Goal: Task Accomplishment & Management: Use online tool/utility

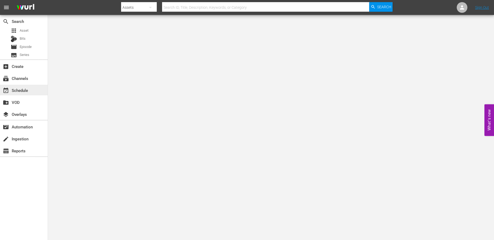
click at [21, 90] on div "event_available Schedule" at bounding box center [15, 89] width 30 height 5
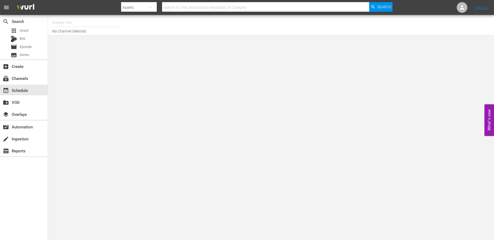
click at [59, 21] on input "text" at bounding box center [86, 22] width 68 height 13
type input "t"
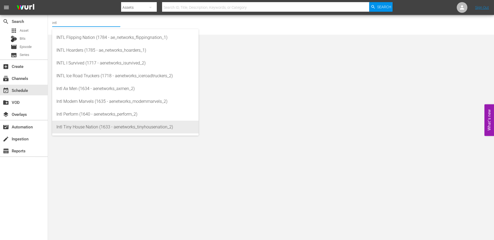
click at [61, 127] on div "Intl Tiny House Nation (1633 - aenetworks_tinyhousenation_2)" at bounding box center [125, 127] width 138 height 13
type input "Intl Tiny House Nation (1633 - aenetworks_tinyhousenation_2)"
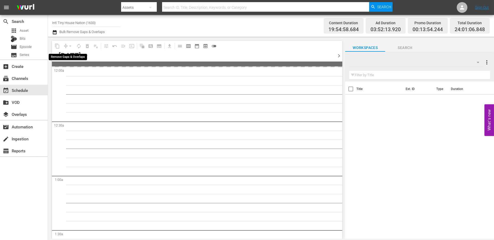
click at [71, 45] on div "arrow_drop_down" at bounding box center [70, 46] width 9 height 9
click at [69, 45] on div "arrow_drop_down" at bounding box center [70, 46] width 9 height 9
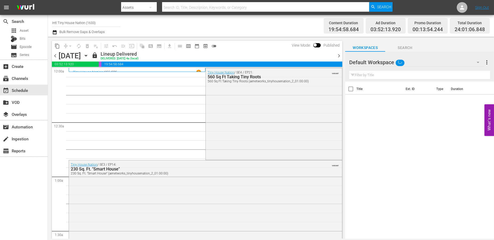
click at [89, 54] on icon "button" at bounding box center [86, 56] width 6 height 6
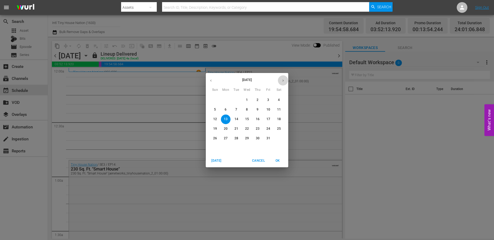
click at [284, 79] on icon "button" at bounding box center [283, 81] width 4 height 4
click at [225, 108] on p "3" at bounding box center [226, 109] width 2 height 5
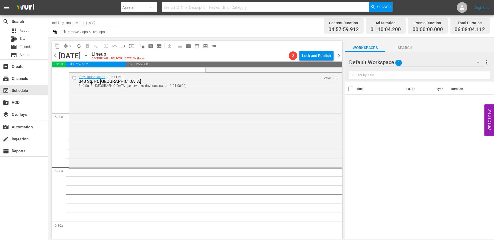
scroll to position [562, 0]
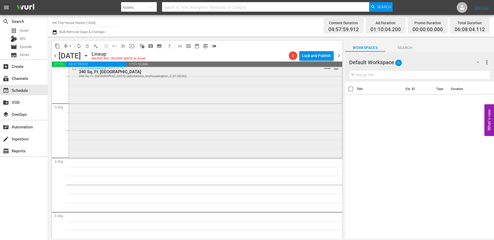
click at [103, 104] on div "Tiny House Nation / SE2 / EP18: 340 Sq. Ft. [GEOGRAPHIC_DATA] [STREET_ADDRESS] …" at bounding box center [205, 110] width 273 height 95
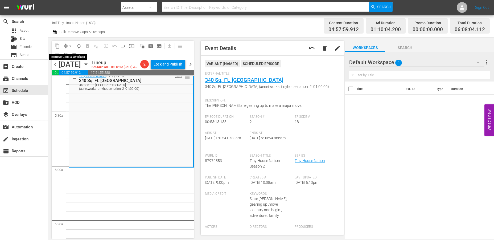
click at [72, 44] on span "arrow_drop_down" at bounding box center [70, 45] width 5 height 5
click at [66, 55] on li "Align to Midnight" at bounding box center [71, 56] width 56 height 9
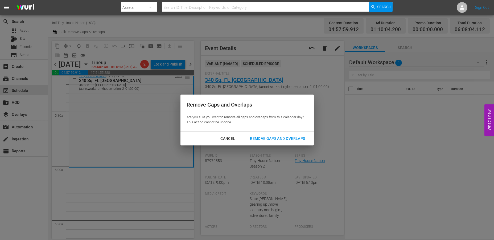
click at [259, 137] on div "Remove Gaps and Overlaps" at bounding box center [278, 138] width 64 height 7
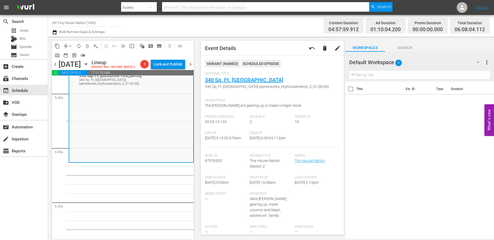
scroll to position [0, 0]
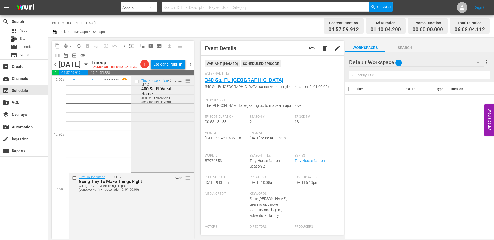
click at [159, 131] on div "Tiny House Nation / SE2 / EP12: 400 Sq Ft Vacation Home 400 Sq Ft Vacation Home…" at bounding box center [163, 123] width 62 height 95
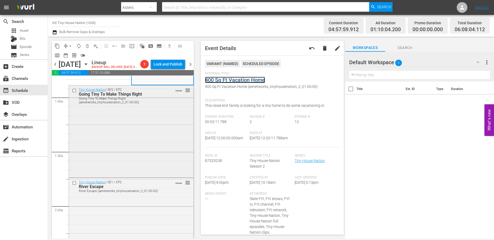
scroll to position [89, 0]
click at [142, 142] on div "Tiny House Nation / SE5 / EP2: Going Tiny To Make Things Right Going Tiny To Ma…" at bounding box center [131, 129] width 125 height 91
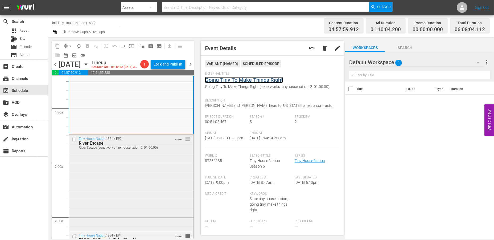
scroll to position [148, 0]
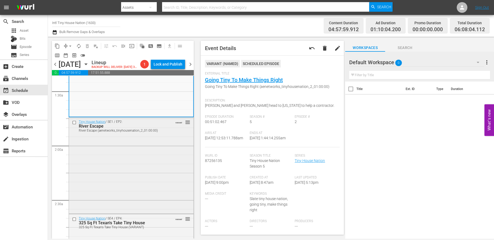
click at [134, 178] on div "Tiny House Nation / SE1 / EP2: River Escape River Escape (aenetworks_tinyhousen…" at bounding box center [131, 164] width 125 height 95
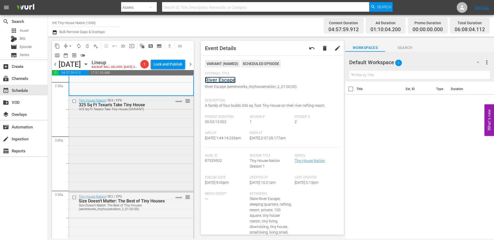
scroll to position [266, 0]
click at [136, 143] on div "Tiny House Nation / SE4 / EP4: 325 Sq Ft Texan's Take Tiny House 325 Sq Ft Texa…" at bounding box center [131, 143] width 125 height 95
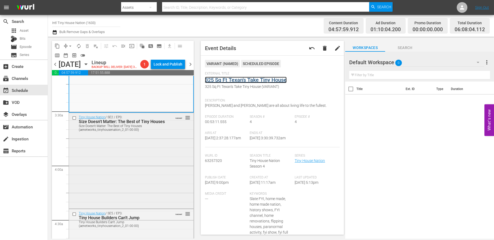
scroll to position [355, 0]
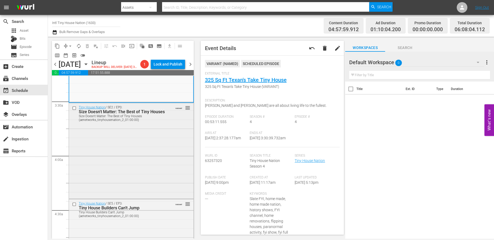
click at [141, 156] on div "Tiny House Nation / SE2 / EP0: Size Doesn't Matter: The Best of Tiny Houses Siz…" at bounding box center [131, 150] width 125 height 95
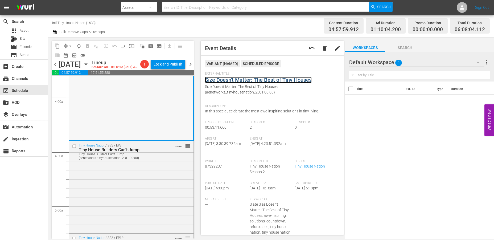
scroll to position [414, 0]
click at [132, 181] on div "Tiny House Nation / SE5 / EP3: Tiny House Builders Can't Jump Tiny House Builde…" at bounding box center [131, 185] width 125 height 91
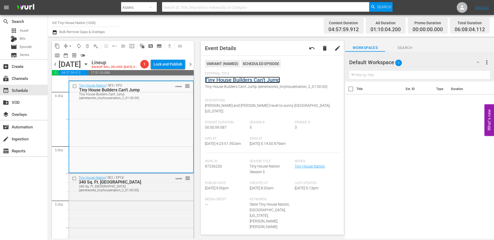
scroll to position [533, 0]
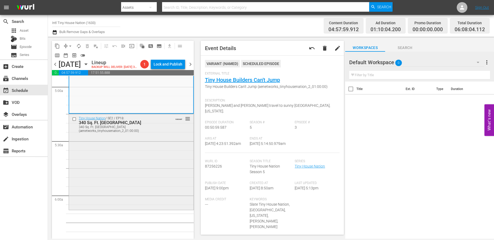
click at [119, 166] on div "Tiny House Nation / SE2 / EP18: 340 Sq. Ft. Pioneer House 340 Sq. Ft. Pioneer H…" at bounding box center [131, 161] width 125 height 95
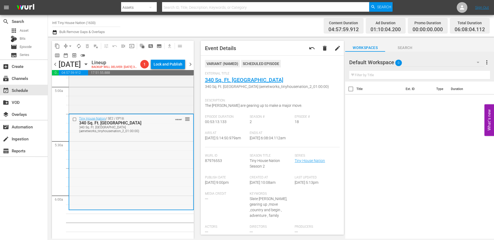
click at [108, 163] on div "Tiny House Nation / SE2 / EP18: 340 Sq. Ft. Pioneer House 340 Sq. Ft. Pioneer H…" at bounding box center [131, 161] width 124 height 95
click at [69, 46] on span "arrow_drop_down" at bounding box center [70, 45] width 5 height 5
click at [70, 55] on li "Align to Midnight" at bounding box center [71, 56] width 56 height 9
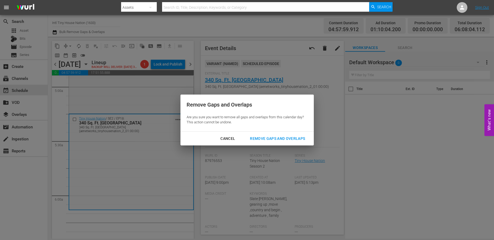
click at [273, 139] on div "Remove Gaps and Overlaps" at bounding box center [278, 138] width 64 height 7
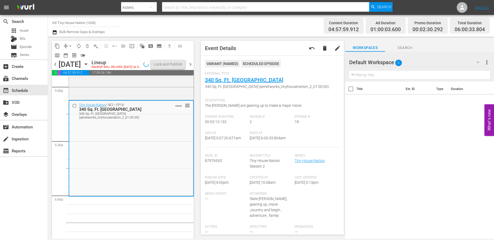
scroll to position [524, 0]
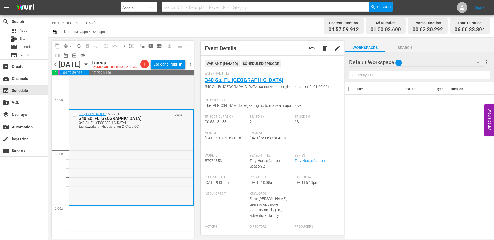
click at [99, 185] on div "Tiny House Nation / SE2 / EP18: 340 Sq. Ft. Pioneer House 340 Sq. Ft. Pioneer H…" at bounding box center [131, 157] width 124 height 95
click at [72, 44] on span "arrow_drop_down" at bounding box center [70, 45] width 5 height 5
click at [63, 57] on li "Align to Midnight" at bounding box center [71, 56] width 56 height 9
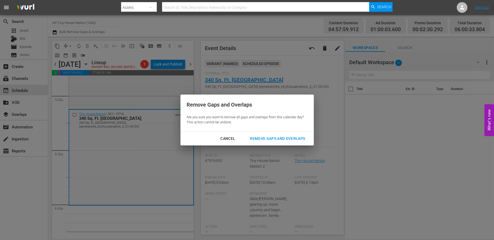
click at [272, 140] on div "Remove Gaps and Overlaps" at bounding box center [278, 138] width 64 height 7
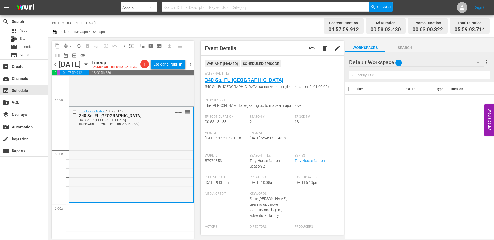
click at [99, 167] on div "Tiny House Nation / SE2 / EP18: 340 Sq. Ft. Pioneer House 340 Sq. Ft. Pioneer H…" at bounding box center [131, 154] width 124 height 95
click at [70, 46] on span "arrow_drop_down" at bounding box center [70, 45] width 5 height 5
click at [63, 55] on li "Align to Midnight" at bounding box center [71, 56] width 56 height 9
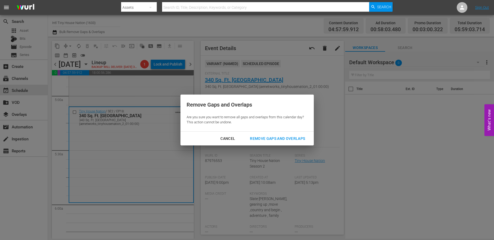
click at [271, 137] on div "Remove Gaps and Overlaps" at bounding box center [278, 138] width 64 height 7
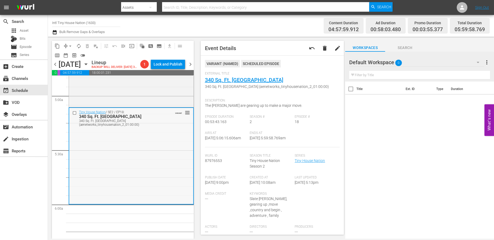
click at [110, 156] on div "Tiny House Nation / SE2 / EP18: 340 Sq. Ft. Pioneer House 340 Sq. Ft. Pioneer H…" at bounding box center [131, 156] width 124 height 96
click at [70, 45] on span "arrow_drop_down" at bounding box center [70, 45] width 5 height 5
click at [68, 54] on li "Align to Midnight" at bounding box center [71, 56] width 56 height 9
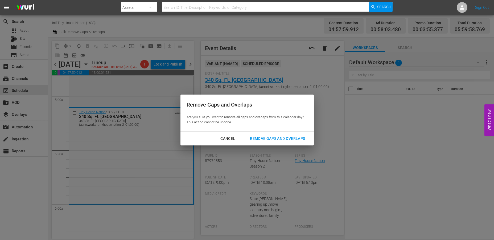
click at [280, 139] on div "Remove Gaps and Overlaps" at bounding box center [278, 138] width 64 height 7
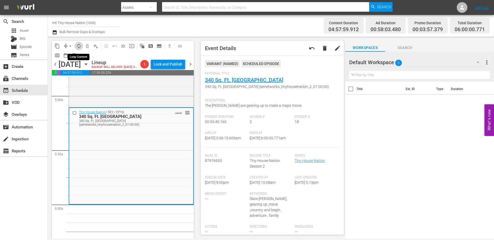
click at [79, 43] on button "autorenew_outlined" at bounding box center [79, 46] width 9 height 9
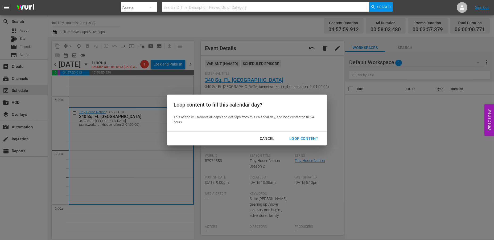
click at [302, 137] on div "Loop Content" at bounding box center [304, 138] width 38 height 7
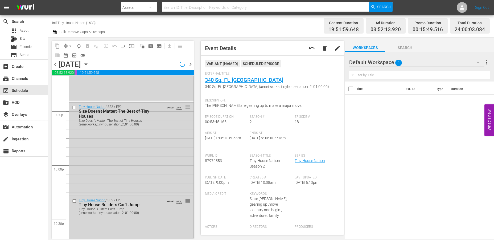
scroll to position [2445, 0]
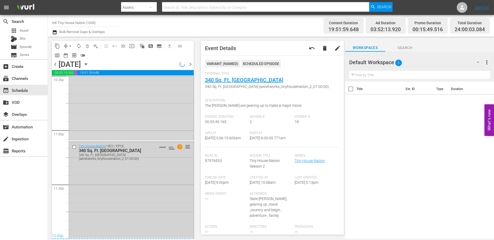
click at [145, 206] on div "Tiny House Nation / SE2 / EP18: 340 Sq. Ft. Pioneer House 340 Sq. Ft. Pioneer H…" at bounding box center [131, 190] width 125 height 96
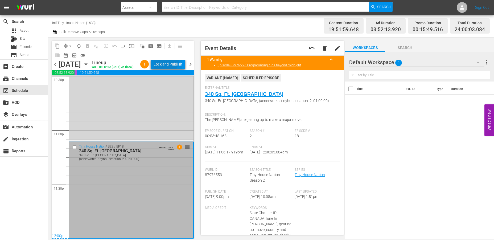
click at [168, 62] on div "Lock and Publish" at bounding box center [168, 64] width 29 height 10
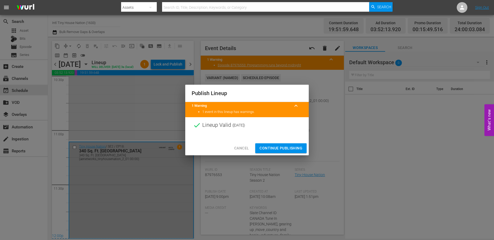
click at [276, 149] on span "Continue Publishing" at bounding box center [281, 148] width 43 height 7
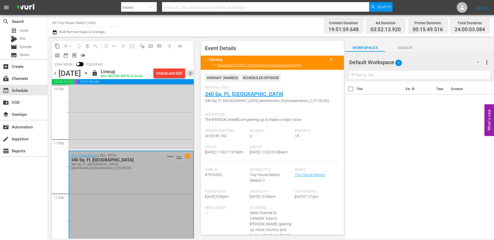
click at [190, 71] on span "chevron_right" at bounding box center [190, 73] width 7 height 7
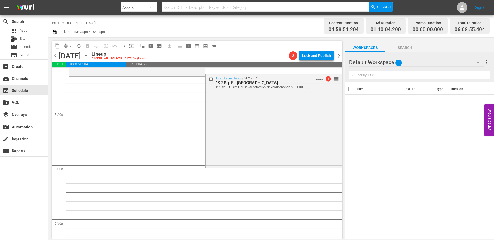
scroll to position [554, 0]
click at [217, 136] on div "Tiny House Nation / SE2 / EP6: 192 Sq. Ft. Bird House 192 Sq. Ft. Bird House (a…" at bounding box center [274, 121] width 136 height 93
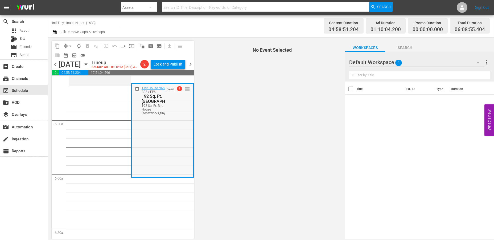
click at [152, 152] on div "Tiny House Nation / SE2 / EP6: 192 Sq. Ft. Bird House 192 Sq. Ft. Bird House (a…" at bounding box center [163, 130] width 62 height 93
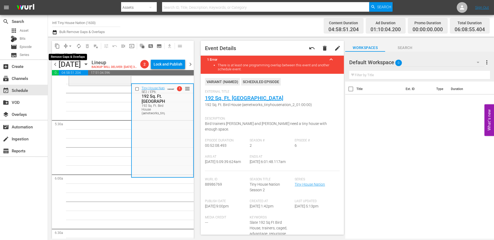
click at [70, 46] on span "arrow_drop_down" at bounding box center [70, 45] width 5 height 5
click at [56, 55] on li "Align to Midnight" at bounding box center [71, 56] width 56 height 9
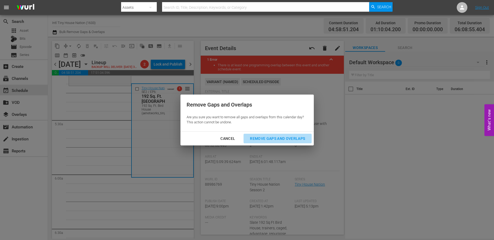
click at [265, 139] on div "Remove Gaps and Overlaps" at bounding box center [278, 138] width 64 height 7
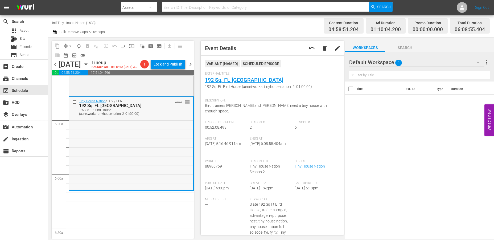
click at [99, 167] on div "Tiny House Nation / SE2 / EP6: 192 Sq. Ft. Bird House 192 Sq. Ft. Bird House (a…" at bounding box center [131, 143] width 124 height 93
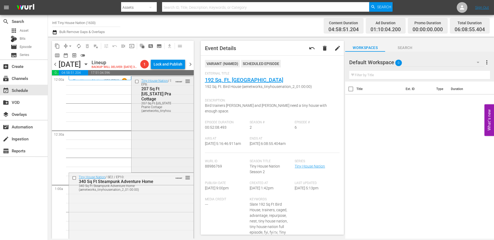
click at [171, 134] on div "Tiny House Nation / SE1 / EP8: 207 Sq Ft Minnesota Prairie Cottage 207 Sq Ft Mi…" at bounding box center [163, 123] width 62 height 95
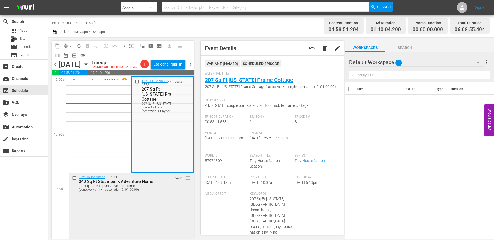
click at [160, 215] on div "Tiny House Nation / SE2 / EP10: 340 Sq Ft Steampunk Adventure Home 340 Sq Ft St…" at bounding box center [131, 220] width 125 height 95
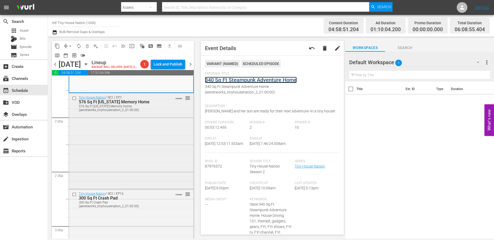
scroll to position [177, 0]
click at [144, 144] on div "Tiny House Nation / SE2 / EP7: 576 Sq Ft Mississippi Memory Home 576 Sq Ft Miss…" at bounding box center [131, 139] width 125 height 95
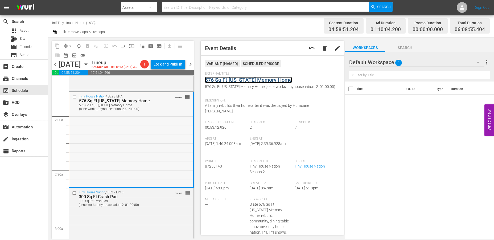
scroll to position [236, 0]
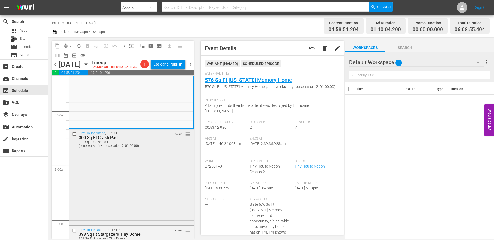
click at [147, 148] on div "300 Sq Ft Crash Pad (aenetworks_tinyhousenation_2_01:00:00)" at bounding box center [123, 143] width 88 height 7
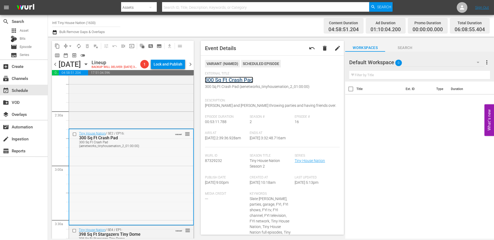
scroll to position [296, 0]
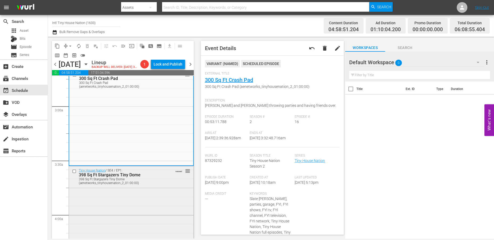
click at [147, 209] on div "Tiny House Nation / SE4 / EP1: 398 Sq Ft Stargazers Tiny Dome 398 Sq Ft Stargaz…" at bounding box center [131, 213] width 125 height 95
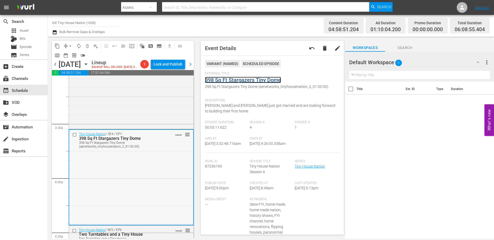
scroll to position [414, 0]
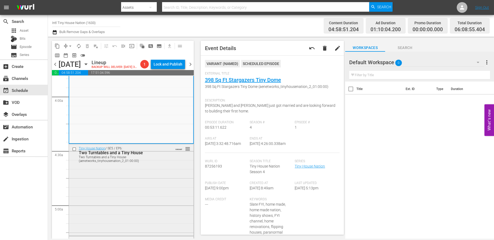
click at [149, 186] on div "Tiny House Nation / SE5 / EP6: Two Turntables and a Tiny House Two Turntables a…" at bounding box center [131, 189] width 125 height 90
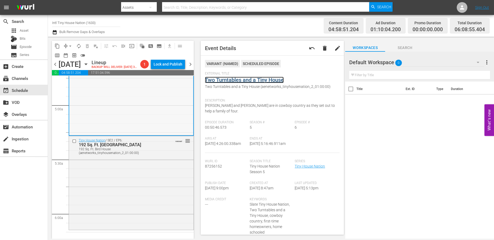
scroll to position [533, 0]
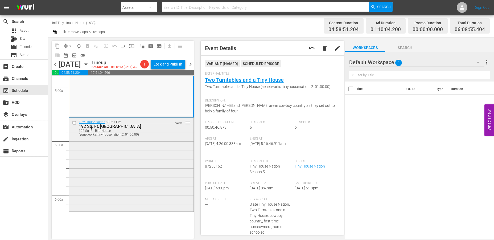
click at [154, 171] on div "Tiny House Nation / SE2 / EP6: 192 Sq. Ft. Bird House 192 Sq. Ft. Bird House (a…" at bounding box center [131, 164] width 125 height 93
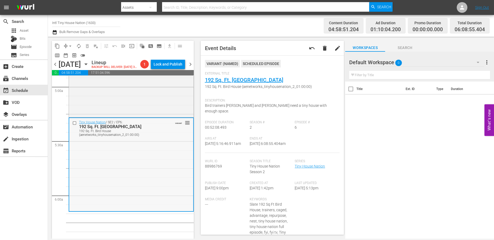
click at [96, 169] on div "Tiny House Nation / SE2 / EP6: 192 Sq. Ft. Bird House 192 Sq. Ft. Bird House (a…" at bounding box center [131, 164] width 124 height 93
click at [69, 45] on span "arrow_drop_down" at bounding box center [70, 45] width 5 height 5
click at [70, 54] on li "Align to Midnight" at bounding box center [71, 56] width 56 height 9
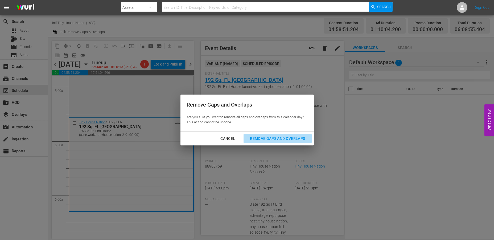
click at [274, 137] on div "Remove Gaps and Overlaps" at bounding box center [278, 138] width 64 height 7
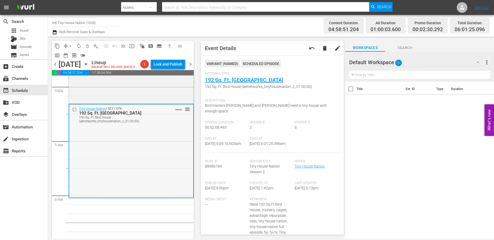
click at [98, 171] on div "Tiny House Nation / SE2 / EP6: 192 Sq. Ft. Bird House 192 Sq. Ft. Bird House (a…" at bounding box center [131, 150] width 124 height 93
click at [70, 43] on span "arrow_drop_down" at bounding box center [70, 45] width 5 height 5
click at [68, 54] on li "Align to Midnight" at bounding box center [71, 56] width 56 height 9
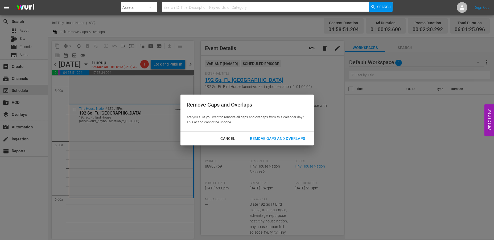
click at [271, 137] on div "Remove Gaps and Overlaps" at bounding box center [278, 138] width 64 height 7
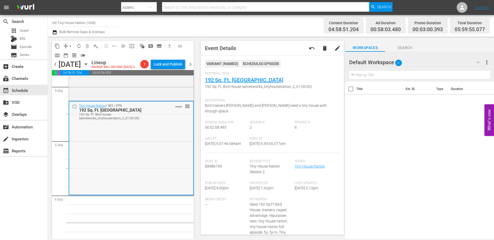
click at [122, 190] on div "Tiny House Nation / SE2 / EP6: 192 Sq. Ft. Bird House 192 Sq. Ft. Bird House (a…" at bounding box center [131, 147] width 124 height 93
click at [71, 43] on span "arrow_drop_down" at bounding box center [70, 45] width 5 height 5
click at [65, 56] on li "Align to Midnight" at bounding box center [71, 56] width 56 height 9
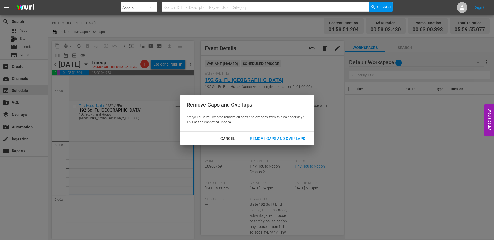
click at [274, 139] on div "Remove Gaps and Overlaps" at bounding box center [278, 138] width 64 height 7
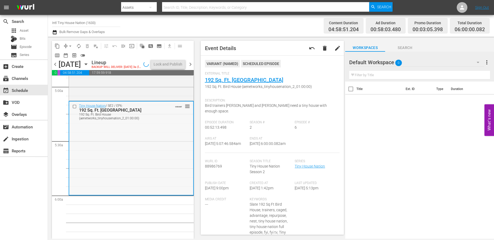
click at [108, 184] on div "Tiny House Nation / SE2 / EP6: 192 Sq. Ft. Bird House 192 Sq. Ft. Bird House (a…" at bounding box center [131, 147] width 124 height 93
click at [76, 44] on span "autorenew_outlined" at bounding box center [78, 45] width 5 height 5
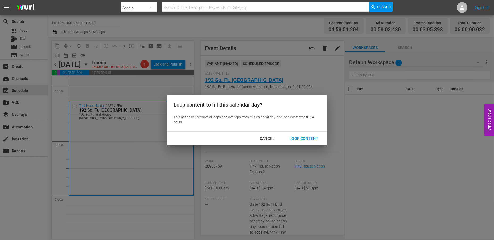
click at [297, 139] on div "Loop Content" at bounding box center [304, 138] width 38 height 7
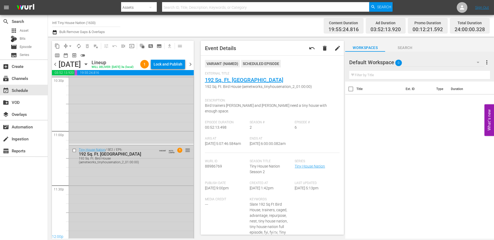
scroll to position [2454, 0]
click at [138, 190] on div "Tiny House Nation / SE2 / EP6: 192 Sq. Ft. Bird House 192 Sq. Ft. Bird House (a…" at bounding box center [131, 190] width 125 height 93
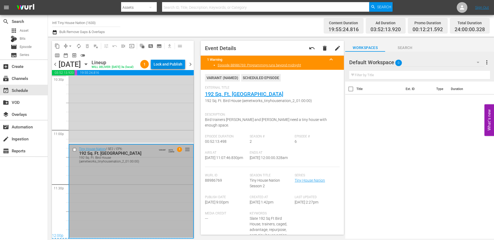
click at [161, 64] on div "Lock and Publish" at bounding box center [168, 64] width 29 height 10
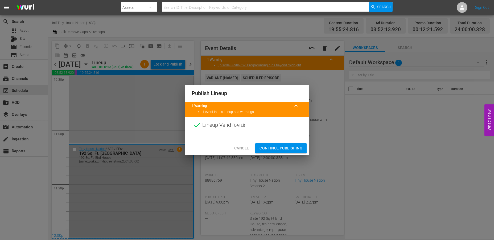
click at [281, 147] on span "Continue Publishing" at bounding box center [281, 148] width 43 height 7
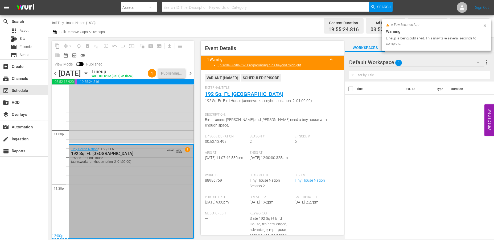
click at [54, 77] on span "chevron_left" at bounding box center [55, 73] width 7 height 7
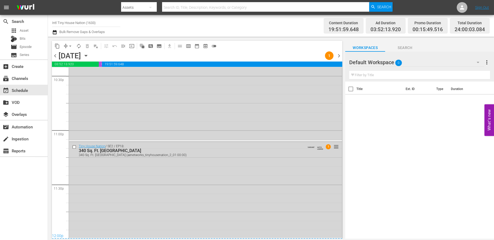
scroll to position [2437, 0]
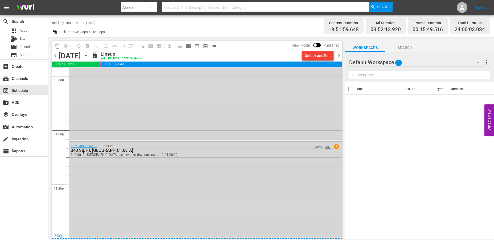
click at [340, 54] on span "chevron_right" at bounding box center [339, 55] width 7 height 7
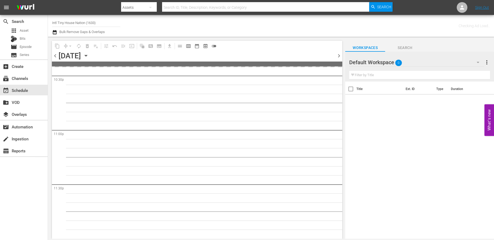
scroll to position [2436, 0]
click at [340, 56] on span "chevron_right" at bounding box center [339, 55] width 7 height 7
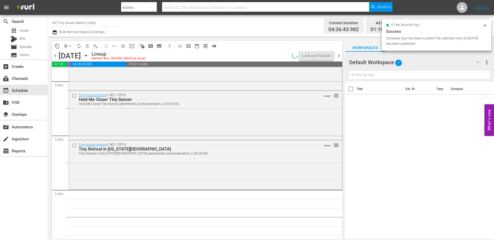
scroll to position [530, 0]
click at [81, 170] on div "Tiny House Hunting / SE2 / EP19: Tiny Retreat in Kansas City Tiny Retreat in Ka…" at bounding box center [205, 164] width 273 height 48
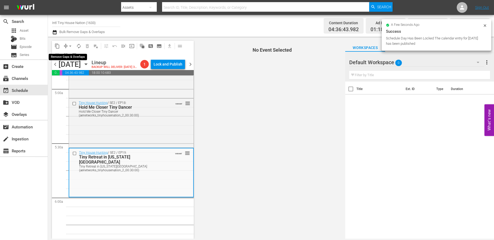
click at [70, 45] on span "arrow_drop_down" at bounding box center [70, 45] width 5 height 5
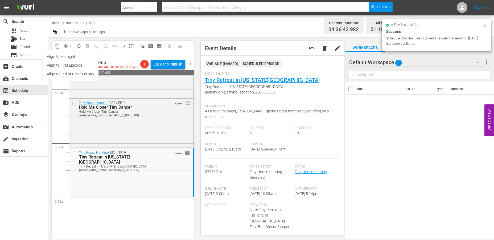
click at [69, 55] on li "Align to Midnight" at bounding box center [71, 56] width 56 height 9
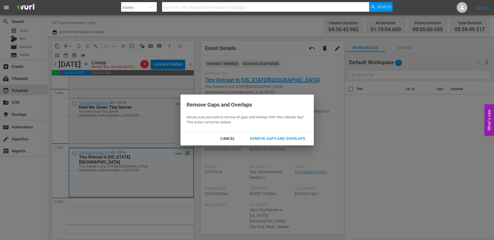
click at [281, 139] on div "Remove Gaps and Overlaps" at bounding box center [278, 138] width 64 height 7
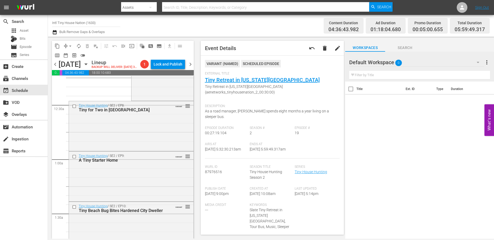
scroll to position [0, 0]
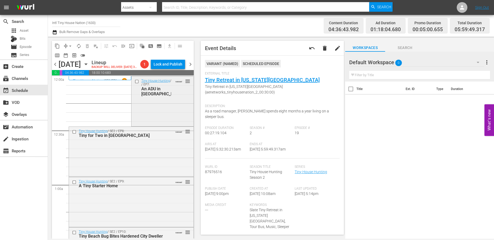
click at [153, 112] on div "Tiny House Hunting / SE2 / EP7: An ADU in Austin VARIANT reorder" at bounding box center [163, 100] width 62 height 49
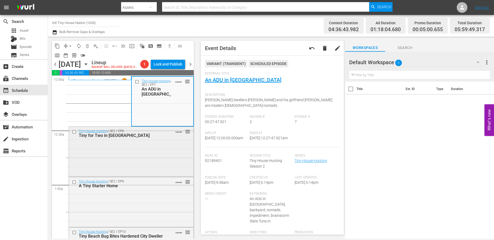
click at [141, 164] on div "Tiny House Hunting / SE2 / EP8: Tiny for Two in Chicago VARIANT reorder" at bounding box center [131, 151] width 125 height 49
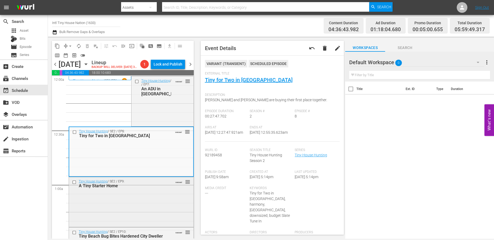
click at [157, 202] on div "Tiny House Hunting / SE2 / EP9: A Tiny Starter Home VARIANT reorder" at bounding box center [131, 201] width 125 height 49
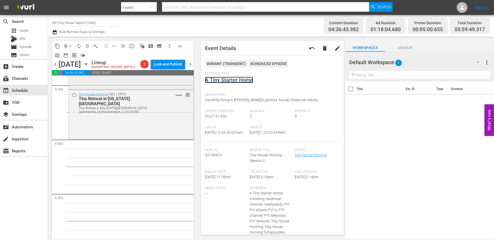
scroll to position [562, 0]
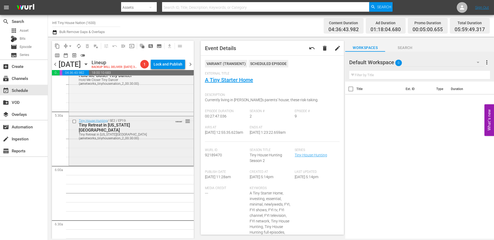
click at [143, 156] on div "Tiny House Hunting / SE2 / EP19: Tiny Retreat in Kansas City Tiny Retreat in Ka…" at bounding box center [131, 140] width 125 height 48
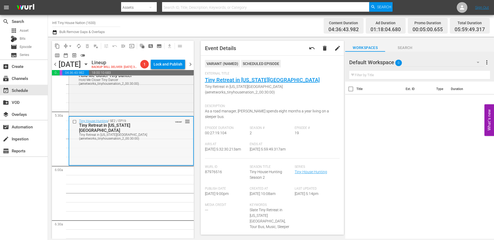
click at [146, 142] on div "Tiny House Hunting / SE2 / EP19: Tiny Retreat in Kansas City Tiny Retreat in Ka…" at bounding box center [131, 130] width 124 height 26
click at [71, 45] on span "arrow_drop_down" at bounding box center [70, 45] width 5 height 5
click at [65, 54] on li "Align to Midnight" at bounding box center [71, 56] width 56 height 9
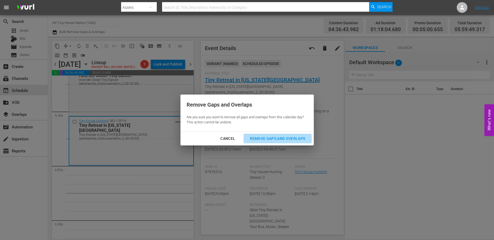
click at [284, 136] on div "Remove Gaps and Overlaps" at bounding box center [278, 138] width 64 height 7
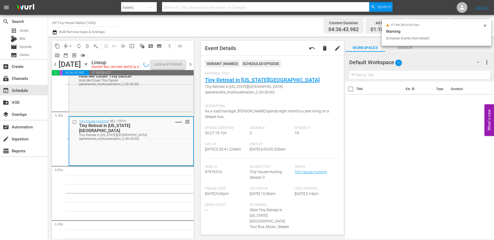
scroll to position [571, 0]
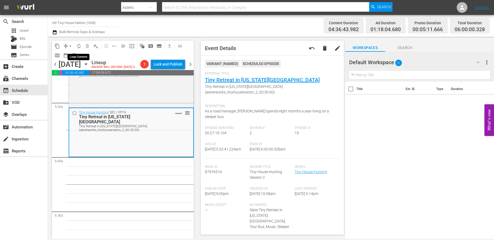
click at [79, 44] on span "autorenew_outlined" at bounding box center [78, 45] width 5 height 5
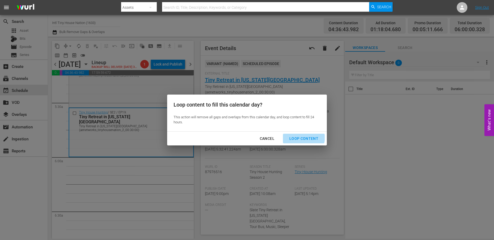
click at [299, 137] on div "Loop Content" at bounding box center [304, 138] width 38 height 7
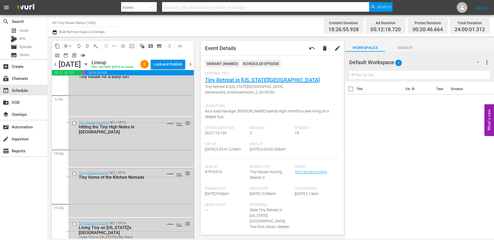
scroll to position [2454, 0]
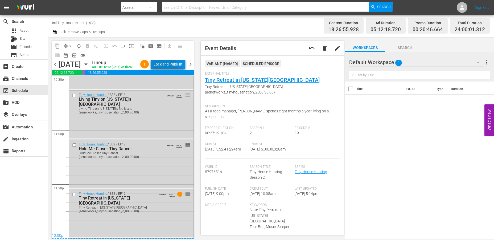
click at [174, 67] on div "Lock and Publish" at bounding box center [168, 64] width 29 height 10
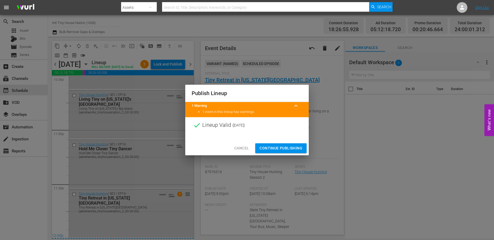
click at [288, 150] on span "Continue Publishing" at bounding box center [281, 148] width 43 height 7
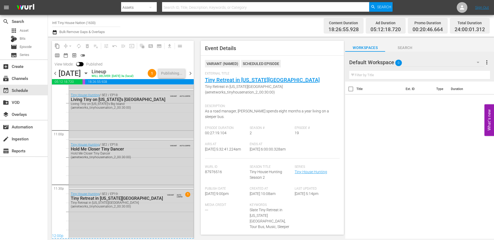
scroll to position [2463, 0]
click at [150, 218] on div "Tiny House Hunting / SE2 / EP19: Tiny Retreat in Kansas City Tiny Retreat in Ka…" at bounding box center [131, 213] width 125 height 48
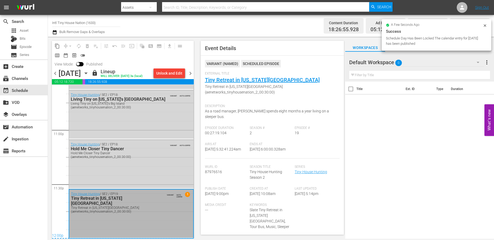
click at [144, 211] on div "Tiny House Hunting / SE2 / EP19: Tiny Retreat in Kansas City Tiny Retreat in Ka…" at bounding box center [131, 214] width 124 height 48
click at [154, 157] on div "Hold Me Closer Tiny Dancer (aenetworks_tinyhousenation_2_00:30:00)" at bounding box center [118, 154] width 95 height 7
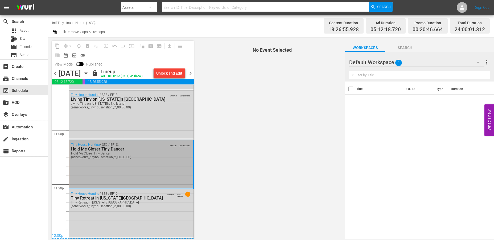
click at [156, 224] on div "Tiny House Hunting / SE2 / EP19: Tiny Retreat in Kansas City Tiny Retreat in Ka…" at bounding box center [131, 213] width 125 height 48
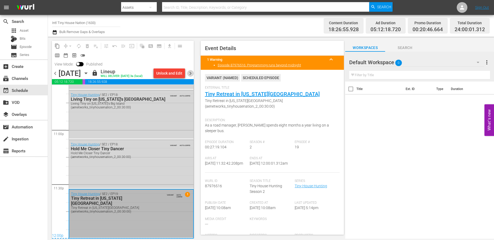
click at [193, 77] on span "chevron_right" at bounding box center [190, 73] width 7 height 7
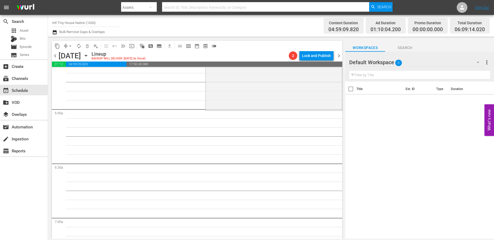
scroll to position [565, 0]
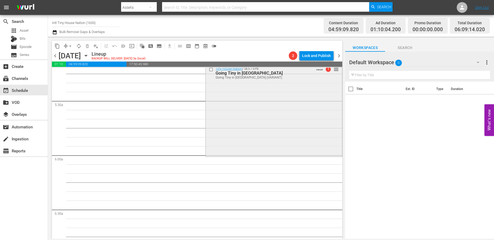
click at [234, 125] on div "Tiny House Nation / SE5 / EP8: Going Tiny in Music City Going Tiny in Music Cit…" at bounding box center [274, 109] width 136 height 91
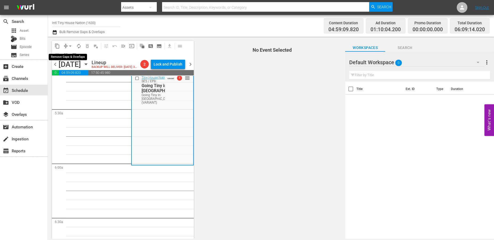
click at [70, 47] on span "arrow_drop_down" at bounding box center [70, 45] width 5 height 5
click at [67, 55] on li "Align to Midnight" at bounding box center [71, 56] width 56 height 9
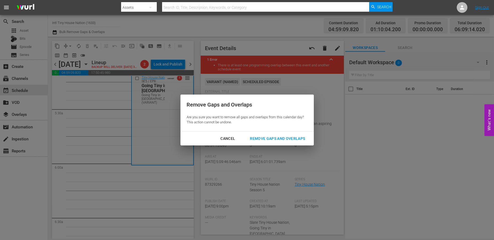
click at [274, 138] on div "Remove Gaps and Overlaps" at bounding box center [278, 138] width 64 height 7
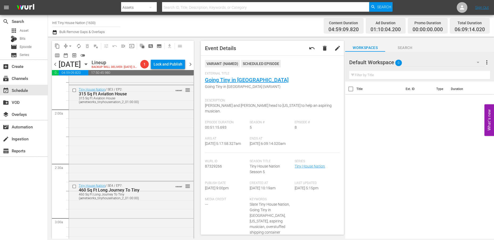
scroll to position [0, 0]
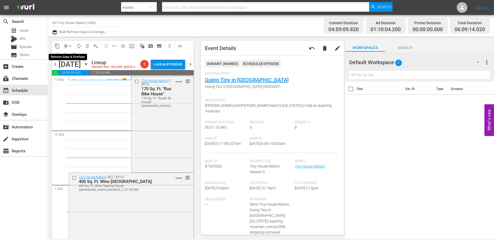
click at [68, 47] on span "arrow_drop_down" at bounding box center [70, 45] width 5 height 5
click at [67, 55] on li "Align to Midnight" at bounding box center [71, 56] width 56 height 9
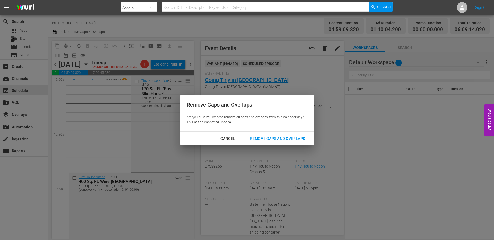
click at [280, 140] on div "Remove Gaps and Overlaps" at bounding box center [278, 138] width 64 height 7
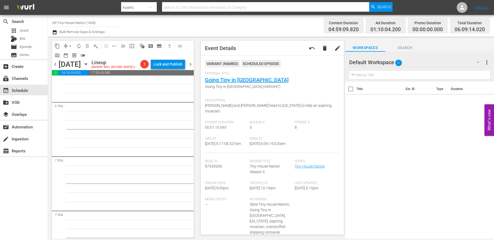
scroll to position [592, 0]
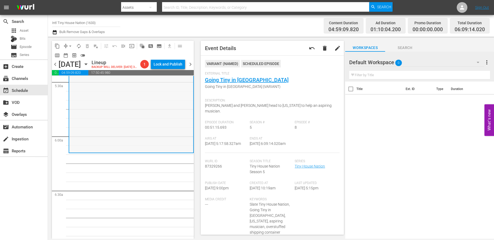
click at [100, 125] on div "Tiny House Nation / SE5 / EP8: Going Tiny in Music City Going Tiny in Music Cit…" at bounding box center [131, 106] width 124 height 91
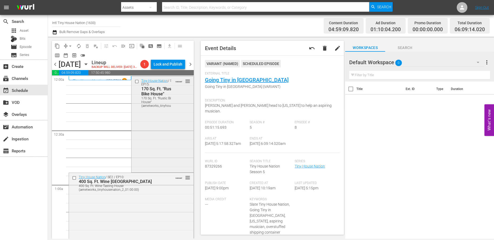
click at [159, 132] on div "Tiny House Nation / SE3 / EP15: 170 Sq. Ft. "Rustic Bike House" 170 Sq. Ft. "Ru…" at bounding box center [163, 123] width 62 height 95
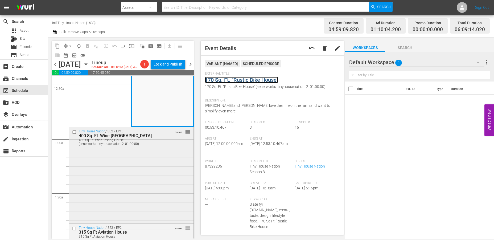
scroll to position [89, 0]
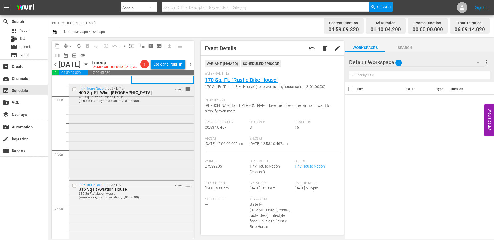
click at [141, 147] on div "Tiny House Nation / SE2 / EP10: 400 Sq. Ft. Wine Tasting House 400 Sq. Ft. Wine…" at bounding box center [131, 131] width 125 height 95
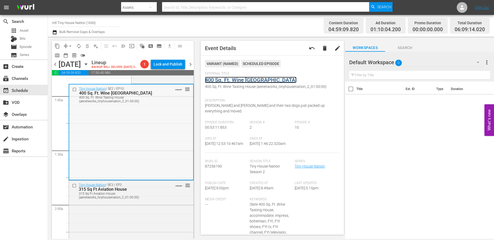
scroll to position [177, 0]
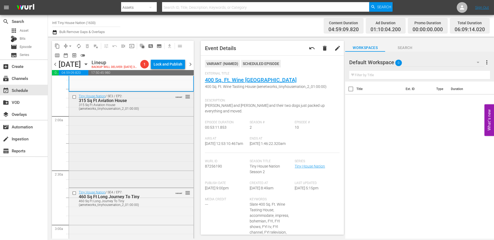
click at [125, 144] on div "Tiny House Nation / SE3 / EP2: 315 Sq Ft Aviation House 315 Sq Ft Aviation Hous…" at bounding box center [131, 139] width 125 height 95
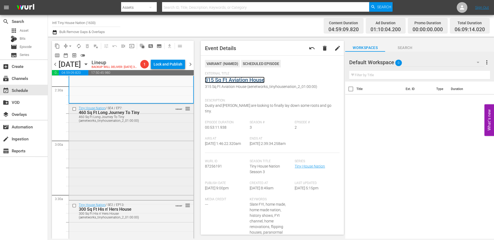
scroll to position [266, 0]
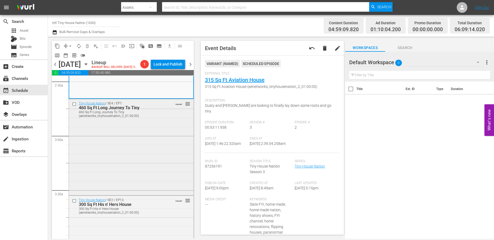
click at [162, 134] on div "Tiny House Nation / SE4 / EP7: 460 Sq Ft Long Journey To Tiny 460 Sq Ft Long Jo…" at bounding box center [131, 146] width 125 height 95
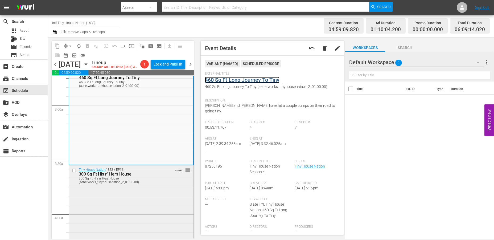
scroll to position [355, 0]
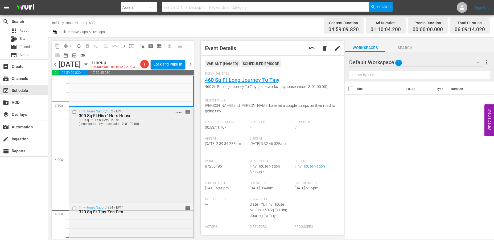
click at [157, 145] on div "Tiny House Nation / SE2 / EP13: 300 Sq Ft His n' Hers House 300 Sq Ft His n' He…" at bounding box center [131, 154] width 125 height 95
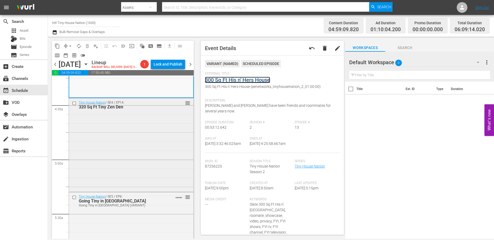
scroll to position [473, 0]
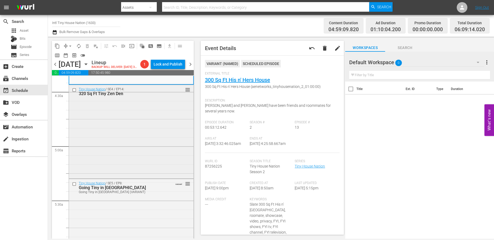
click at [152, 140] on div "Tiny House Nation / SE4 / EP14: 320 Sq Ft Tiny Zen Den reorder" at bounding box center [131, 131] width 125 height 93
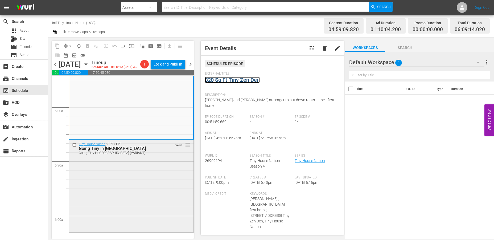
scroll to position [562, 0]
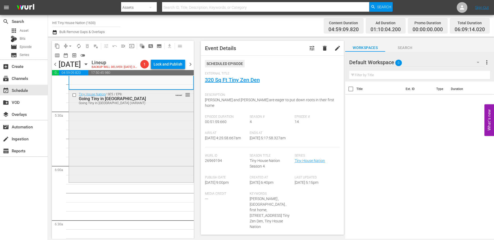
click at [154, 140] on div "Tiny House Nation / SE5 / EP8: Going Tiny in Music City Going Tiny in Music Cit…" at bounding box center [131, 135] width 125 height 91
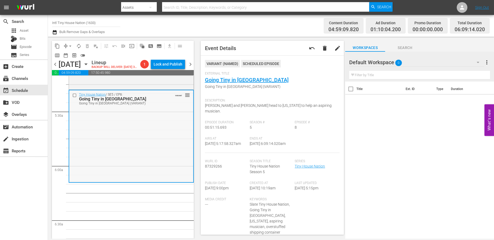
click at [133, 148] on div "Tiny House Nation / SE5 / EP8: Going Tiny in Music City Going Tiny in Music Cit…" at bounding box center [131, 135] width 124 height 91
click at [68, 43] on span "arrow_drop_down" at bounding box center [70, 45] width 5 height 5
click at [74, 57] on li "Align to Midnight" at bounding box center [71, 56] width 56 height 9
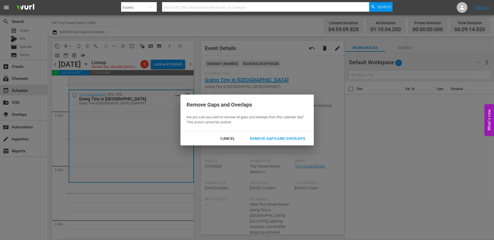
click at [280, 139] on div "Remove Gaps and Overlaps" at bounding box center [278, 138] width 64 height 7
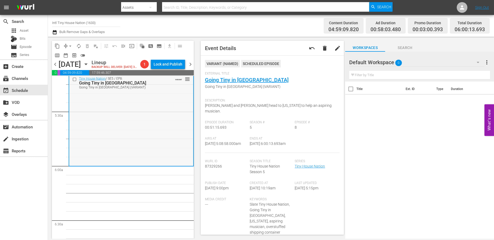
click at [103, 146] on div "Tiny House Nation / SE5 / EP8: Going Tiny in Music City Going Tiny in Music Cit…" at bounding box center [131, 119] width 124 height 91
click at [72, 45] on span "arrow_drop_down" at bounding box center [70, 45] width 5 height 5
click at [69, 54] on li "Align to Midnight" at bounding box center [71, 56] width 56 height 9
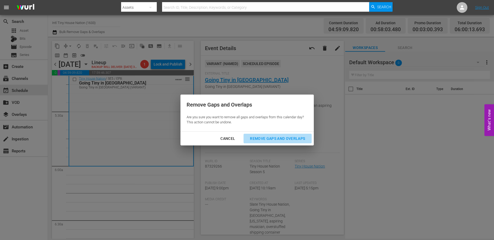
click at [280, 139] on div "Remove Gaps and Overlaps" at bounding box center [278, 138] width 64 height 7
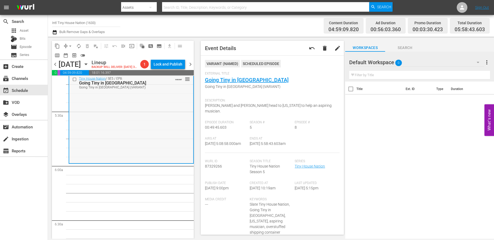
click at [76, 134] on div "Tiny House Nation / SE5 / EP8: Going Tiny in Music City Going Tiny in Music Cit…" at bounding box center [131, 118] width 124 height 88
click at [72, 46] on span "arrow_drop_down" at bounding box center [70, 45] width 5 height 5
click at [64, 57] on li "Align to Midnight" at bounding box center [71, 56] width 56 height 9
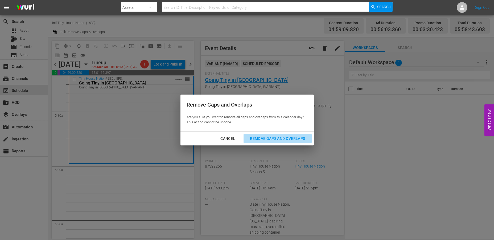
click at [266, 137] on div "Remove Gaps and Overlaps" at bounding box center [278, 138] width 64 height 7
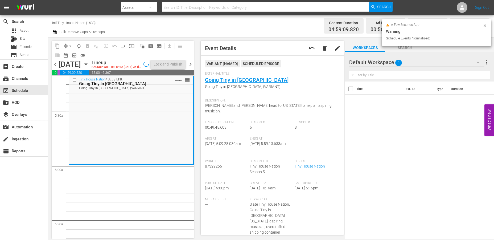
scroll to position [571, 0]
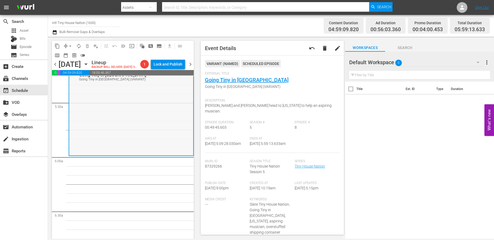
click at [109, 131] on div "Tiny House Nation / SE5 / EP8: Going Tiny in Music City Going Tiny in Music Cit…" at bounding box center [131, 110] width 124 height 88
click at [69, 43] on span "arrow_drop_down" at bounding box center [70, 45] width 5 height 5
click at [68, 58] on li "Align to Midnight" at bounding box center [71, 56] width 56 height 9
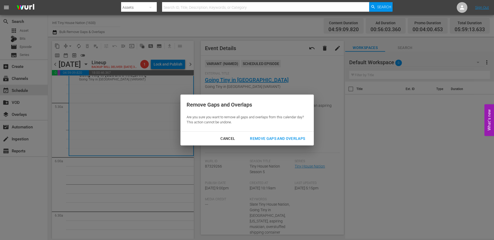
click at [268, 138] on div "Remove Gaps and Overlaps" at bounding box center [278, 138] width 64 height 7
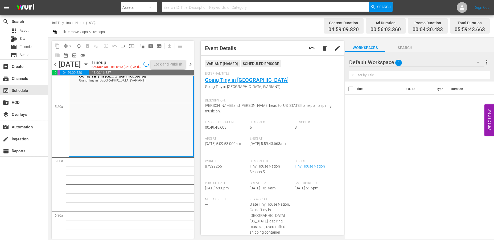
scroll to position [589, 0]
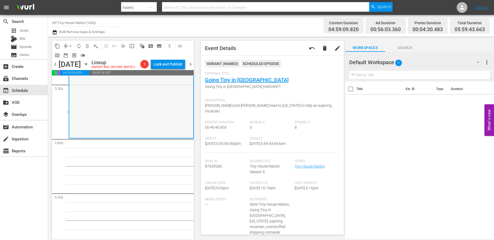
click at [130, 121] on div "Tiny House Nation / SE5 / EP8: Going Tiny in Music City Going Tiny in Music Cit…" at bounding box center [131, 93] width 124 height 88
click at [69, 46] on span "arrow_drop_down" at bounding box center [70, 45] width 5 height 5
click at [71, 56] on li "Align to Midnight" at bounding box center [71, 56] width 56 height 9
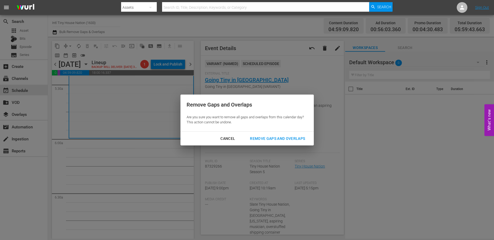
click at [259, 137] on div "Remove Gaps and Overlaps" at bounding box center [278, 138] width 64 height 7
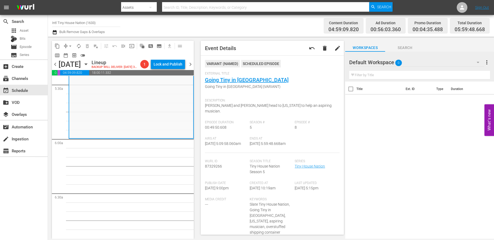
drag, startPoint x: 109, startPoint y: 134, endPoint x: 80, endPoint y: 61, distance: 79.0
click at [109, 134] on div "Tiny House Nation / SE5 / EP8: Going Tiny in Music City Going Tiny in Music Cit…" at bounding box center [131, 93] width 124 height 89
click at [68, 44] on span "arrow_drop_down" at bounding box center [70, 45] width 5 height 5
click at [69, 58] on li "Align to Midnight" at bounding box center [71, 56] width 56 height 9
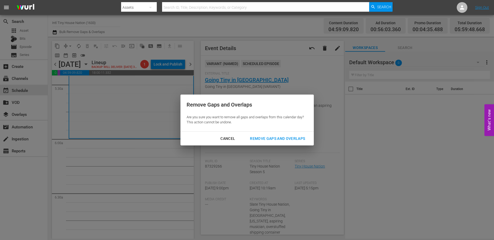
click at [253, 136] on div "Remove Gaps and Overlaps" at bounding box center [278, 138] width 64 height 7
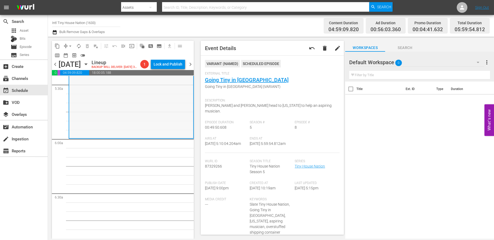
click at [101, 92] on div "Tiny House Nation / SE5 / EP8: Going Tiny in Music City Going Tiny in Music Cit…" at bounding box center [131, 93] width 124 height 89
click at [70, 45] on span "arrow_drop_down" at bounding box center [70, 45] width 5 height 5
click at [75, 56] on li "Align to Midnight" at bounding box center [71, 56] width 56 height 9
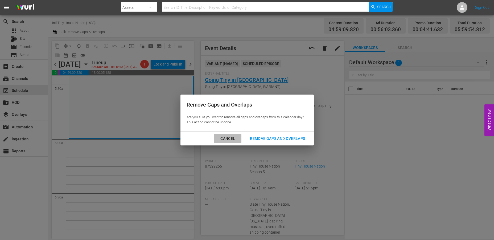
click at [228, 138] on div "Cancel" at bounding box center [227, 138] width 23 height 7
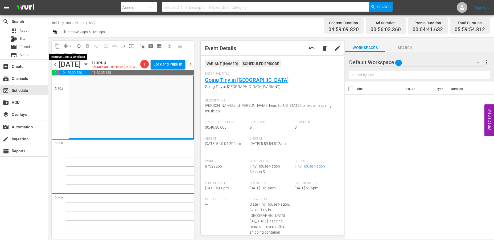
click at [70, 45] on span "arrow_drop_down" at bounding box center [70, 45] width 5 height 5
click at [70, 54] on li "Align to Midnight" at bounding box center [71, 56] width 56 height 9
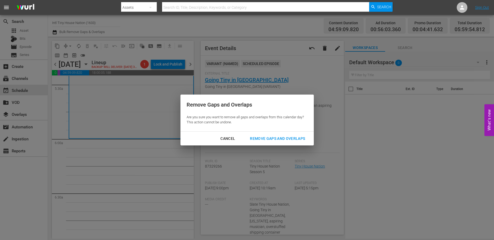
click at [265, 137] on div "Remove Gaps and Overlaps" at bounding box center [278, 138] width 64 height 7
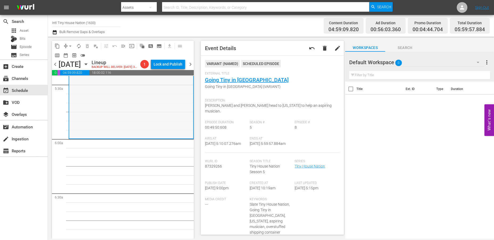
click at [152, 130] on div "Tiny House Nation / SE5 / EP8: Going Tiny in Music City Going Tiny in Music Cit…" at bounding box center [131, 94] width 124 height 89
click at [70, 44] on span "arrow_drop_down" at bounding box center [70, 45] width 5 height 5
click at [71, 55] on li "Align to Midnight" at bounding box center [71, 56] width 56 height 9
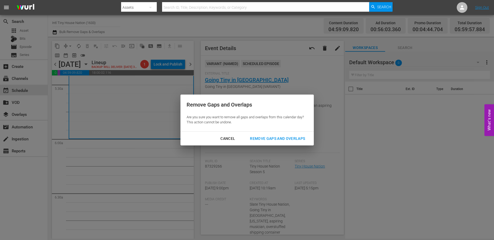
click at [271, 140] on div "Remove Gaps and Overlaps" at bounding box center [278, 138] width 64 height 7
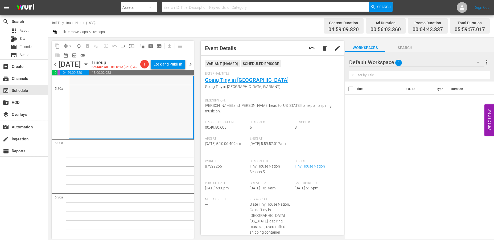
click at [116, 121] on div "Tiny House Nation / SE5 / EP8: Going Tiny in Music City Going Tiny in Music Cit…" at bounding box center [131, 93] width 124 height 89
click at [71, 44] on span "arrow_drop_down" at bounding box center [70, 45] width 5 height 5
click at [67, 55] on li "Align to Midnight" at bounding box center [71, 56] width 56 height 9
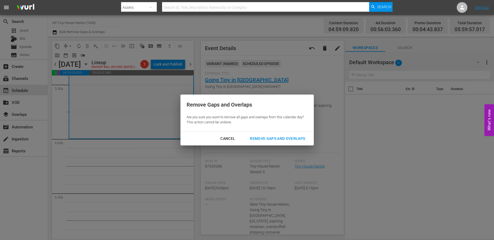
click at [264, 140] on div "Remove Gaps and Overlaps" at bounding box center [278, 138] width 64 height 7
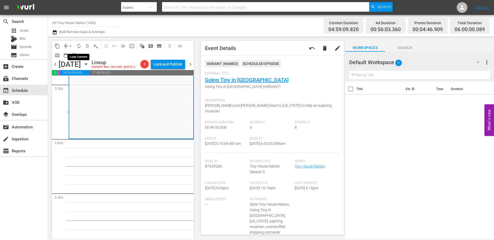
click at [79, 44] on span "autorenew_outlined" at bounding box center [78, 45] width 5 height 5
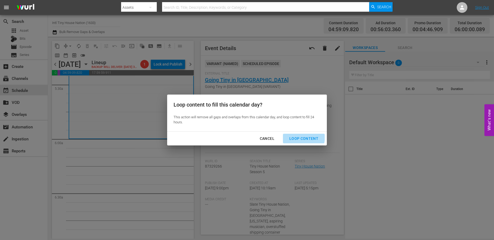
click at [292, 136] on div "Loop Content" at bounding box center [304, 138] width 38 height 7
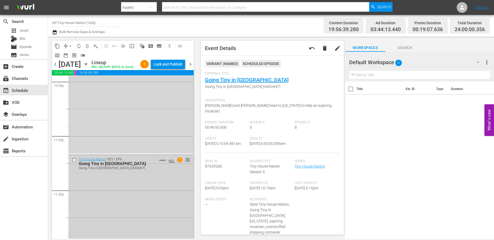
scroll to position [2454, 0]
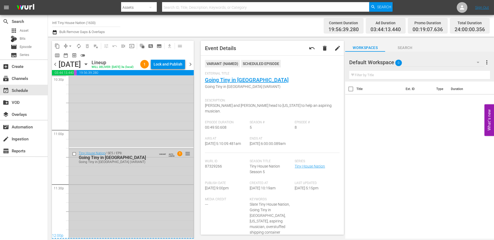
click at [141, 195] on div "Tiny House Nation / SE5 / EP8: Going Tiny in Music City Going Tiny in Music Cit…" at bounding box center [131, 193] width 125 height 89
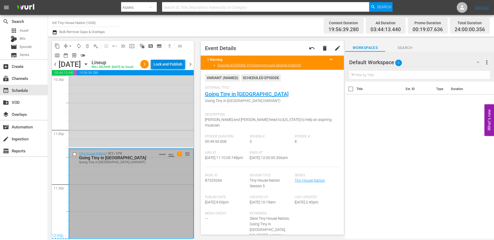
click at [168, 64] on div "Lock and Publish" at bounding box center [168, 64] width 29 height 10
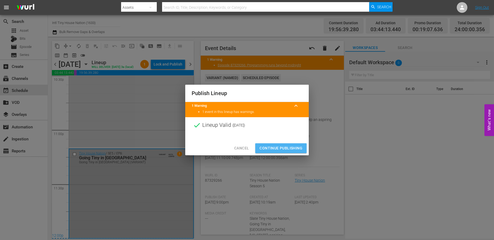
click at [277, 149] on span "Continue Publishing" at bounding box center [281, 148] width 43 height 7
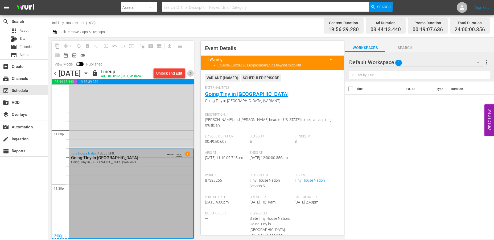
click at [189, 72] on span "chevron_right" at bounding box center [190, 73] width 7 height 7
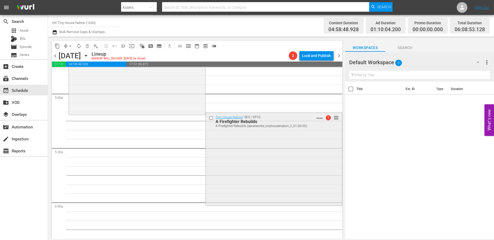
scroll to position [517, 0]
click at [250, 157] on div "Tiny House Nation / SE5 / EP10: A Firefighter Rebuilds A Firefighter Rebuilds (…" at bounding box center [274, 160] width 136 height 92
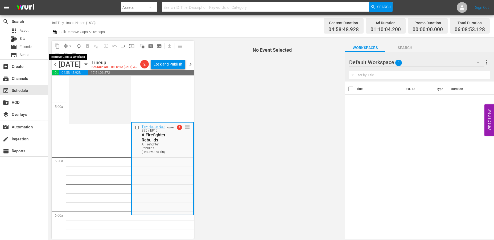
click at [72, 44] on span "arrow_drop_down" at bounding box center [70, 45] width 5 height 5
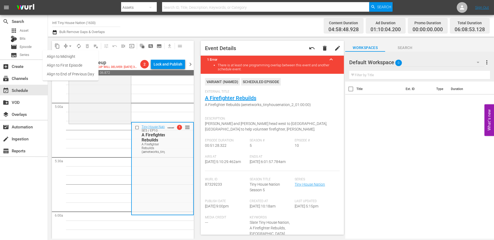
click at [64, 55] on li "Align to Midnight" at bounding box center [71, 56] width 56 height 9
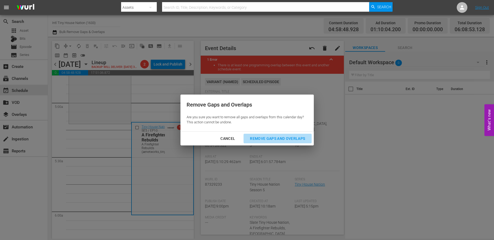
click at [263, 140] on div "Remove Gaps and Overlaps" at bounding box center [278, 138] width 64 height 7
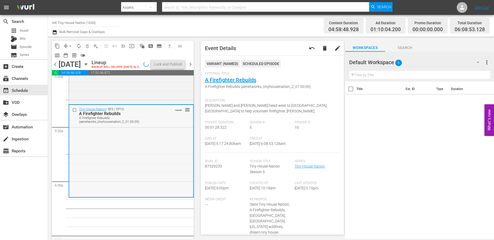
scroll to position [587, 0]
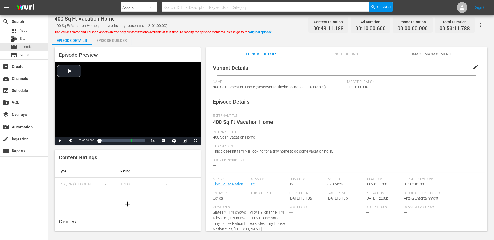
click at [107, 41] on div "Episode Builder" at bounding box center [112, 40] width 40 height 13
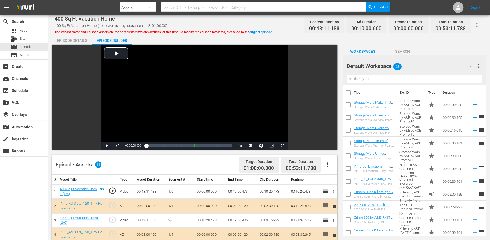
click at [444, 69] on icon "button" at bounding box center [470, 66] width 6 height 6
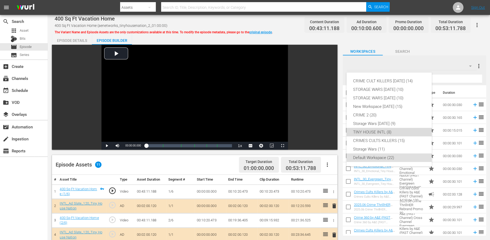
click at [357, 133] on div "TINY HOUSE INTL (8)" at bounding box center [389, 132] width 72 height 9
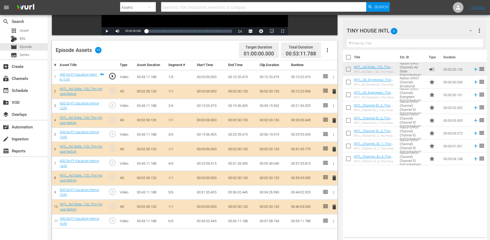
scroll to position [118, 0]
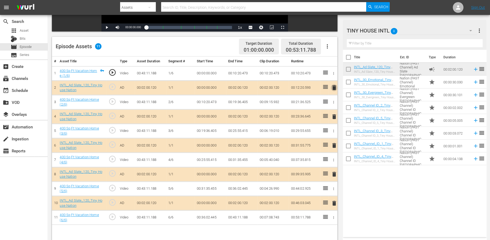
click at [335, 87] on span "delete" at bounding box center [334, 87] width 6 height 6
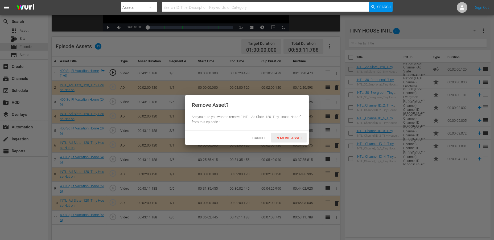
click at [285, 138] on span "Remove Asset" at bounding box center [288, 138] width 35 height 4
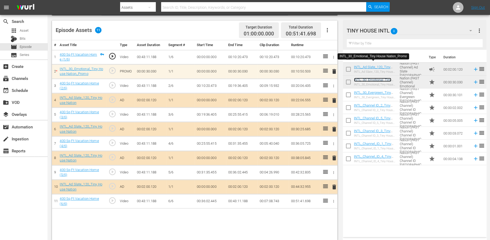
scroll to position [138, 0]
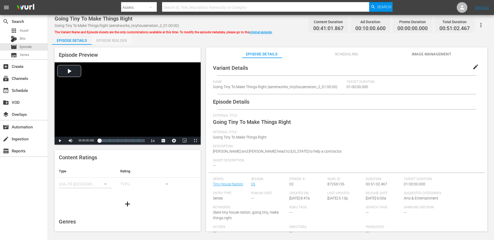
click at [114, 40] on div "Episode Builder" at bounding box center [112, 40] width 40 height 13
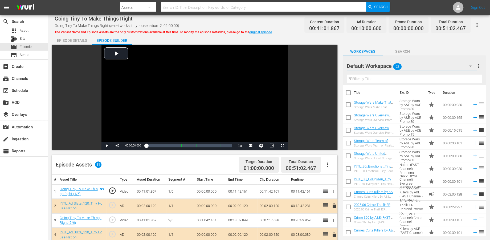
click at [444, 64] on icon "button" at bounding box center [470, 66] width 6 height 6
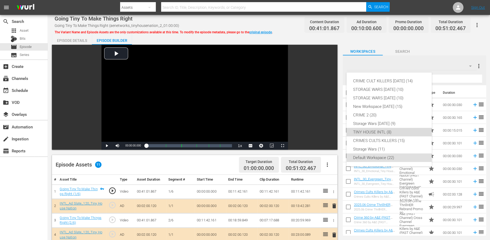
click at [364, 131] on div "TINY HOUSE INTL (8)" at bounding box center [389, 132] width 72 height 9
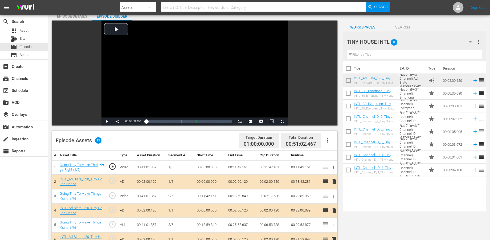
scroll to position [59, 0]
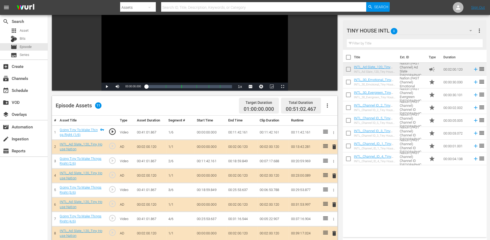
click at [333, 175] on span "delete" at bounding box center [334, 176] width 6 height 6
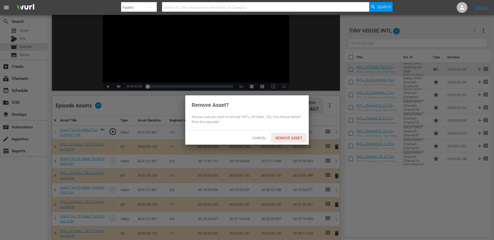
click at [280, 137] on span "Remove Asset" at bounding box center [288, 138] width 35 height 4
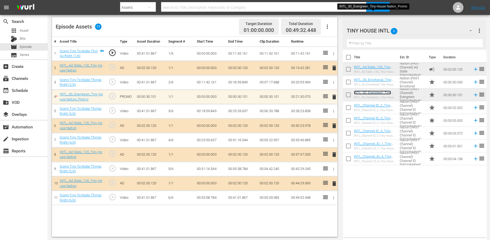
scroll to position [138, 0]
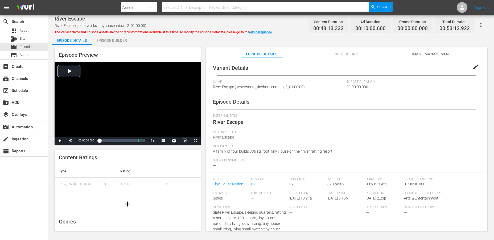
drag, startPoint x: 113, startPoint y: 39, endPoint x: 156, endPoint y: 30, distance: 44.4
click at [113, 39] on div "Episode Builder" at bounding box center [112, 40] width 40 height 13
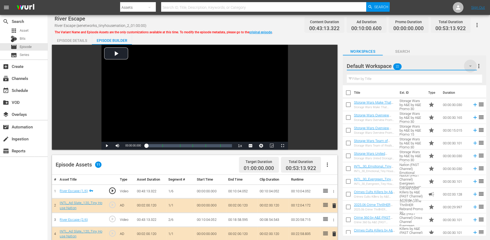
click at [444, 64] on icon "button" at bounding box center [470, 66] width 6 height 6
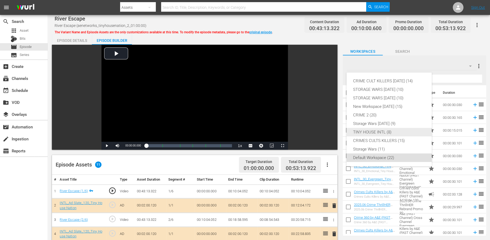
click at [370, 134] on div "TINY HOUSE INTL (8)" at bounding box center [389, 132] width 72 height 9
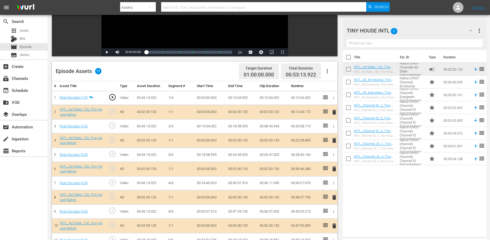
scroll to position [118, 0]
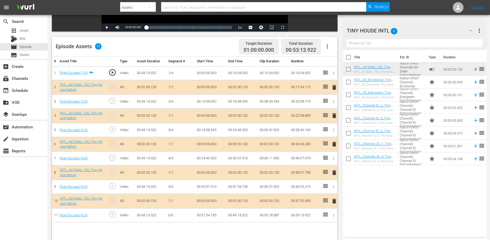
click at [334, 144] on span "delete" at bounding box center [334, 144] width 6 height 6
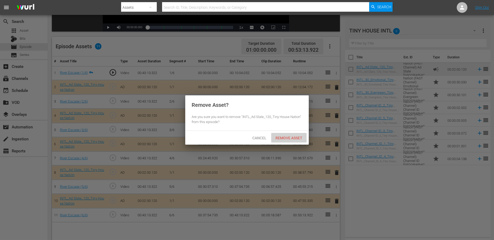
click at [286, 137] on span "Remove Asset" at bounding box center [288, 138] width 35 height 4
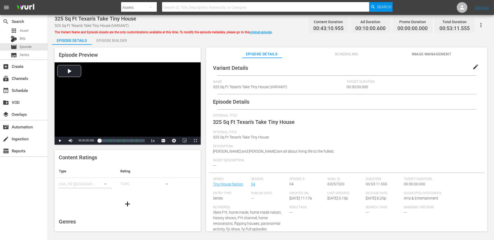
click at [108, 39] on div "Episode Builder" at bounding box center [112, 40] width 40 height 13
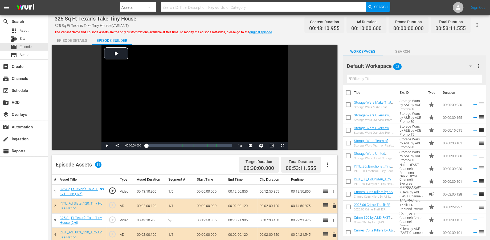
click at [444, 66] on icon "button" at bounding box center [470, 66] width 6 height 6
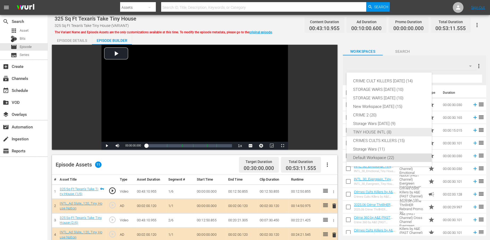
click at [366, 132] on div "TINY HOUSE INTL (8)" at bounding box center [389, 132] width 72 height 9
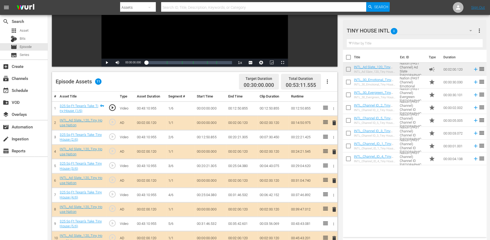
scroll to position [118, 0]
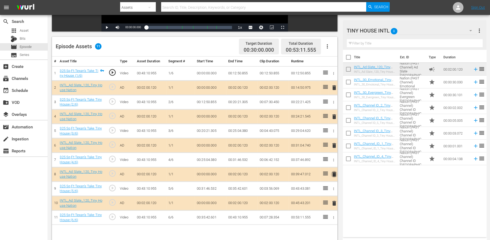
click at [333, 174] on span "delete" at bounding box center [334, 174] width 6 height 6
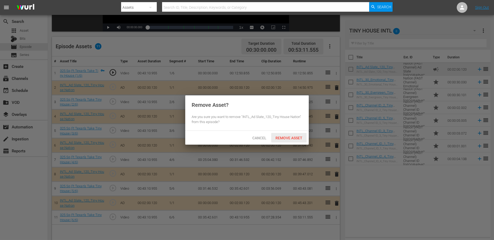
click at [285, 137] on span "Remove Asset" at bounding box center [288, 138] width 35 height 4
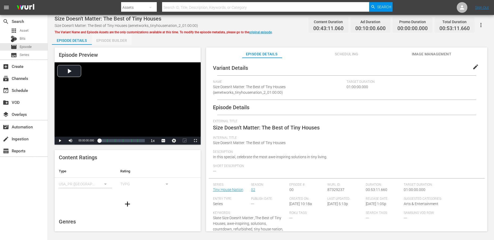
click at [118, 41] on div "Episode Builder" at bounding box center [112, 40] width 40 height 13
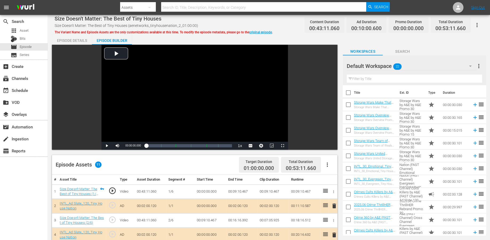
click at [444, 65] on icon "button" at bounding box center [470, 66] width 6 height 6
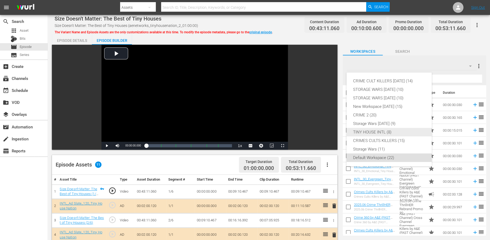
click at [368, 131] on div "TINY HOUSE INTL (8)" at bounding box center [389, 132] width 72 height 9
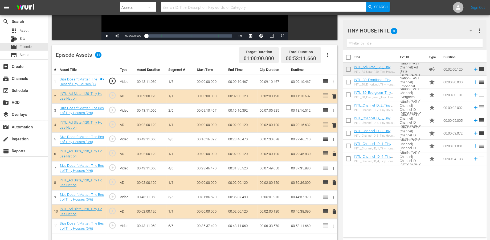
scroll to position [138, 0]
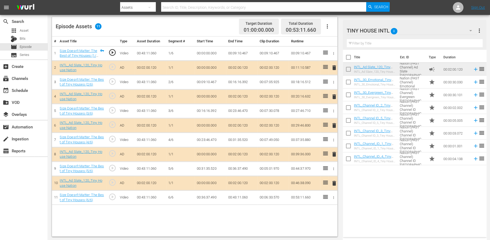
click at [333, 182] on span "delete" at bounding box center [334, 183] width 6 height 6
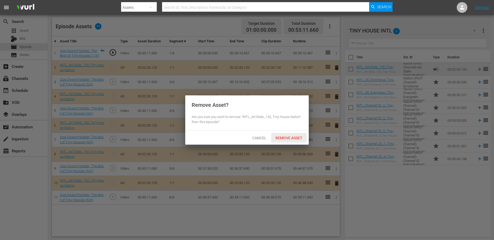
click at [290, 139] on span "Remove Asset" at bounding box center [288, 138] width 35 height 4
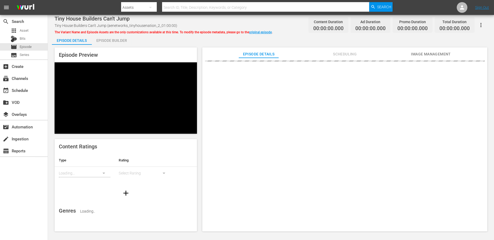
click at [116, 42] on div "Episode Builder" at bounding box center [112, 40] width 40 height 13
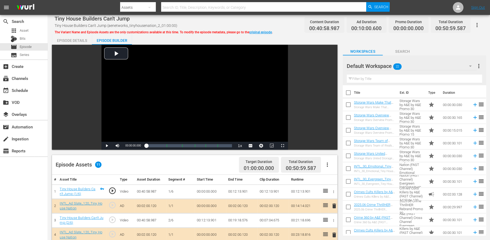
click at [444, 64] on icon "button" at bounding box center [470, 66] width 6 height 6
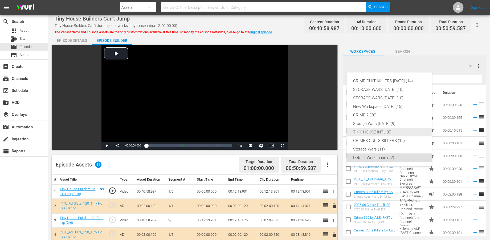
click at [365, 133] on div "TINY HOUSE INTL (8)" at bounding box center [389, 132] width 72 height 9
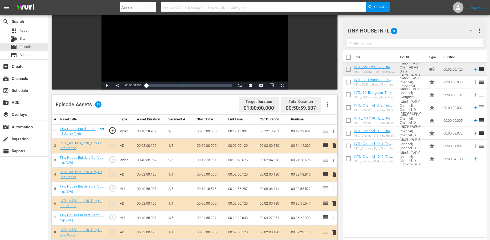
scroll to position [89, 0]
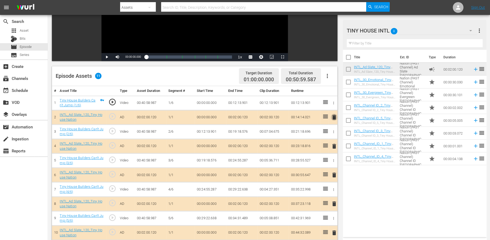
click at [333, 117] on span "delete" at bounding box center [334, 117] width 6 height 6
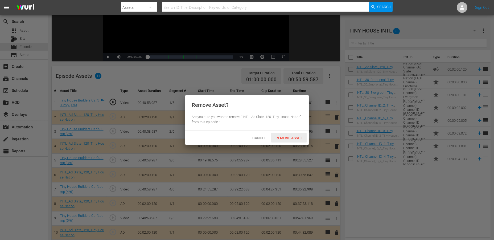
click at [284, 136] on span "Remove Asset" at bounding box center [288, 138] width 35 height 4
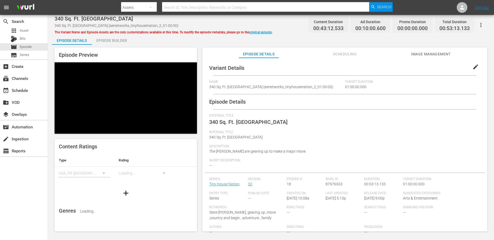
click at [109, 39] on div "Episode Builder" at bounding box center [112, 40] width 40 height 13
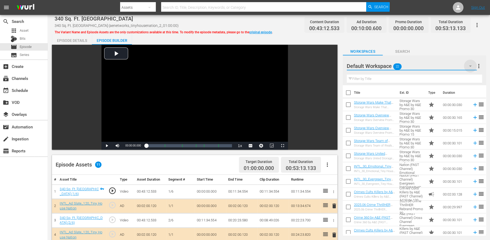
click at [444, 66] on icon "button" at bounding box center [470, 66] width 3 height 1
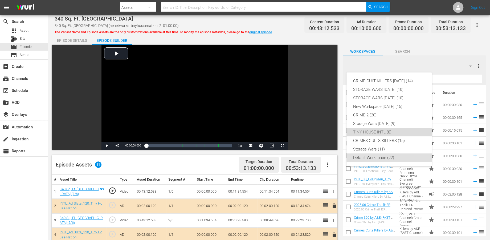
click at [366, 132] on div "TINY HOUSE INTL (8)" at bounding box center [389, 132] width 72 height 9
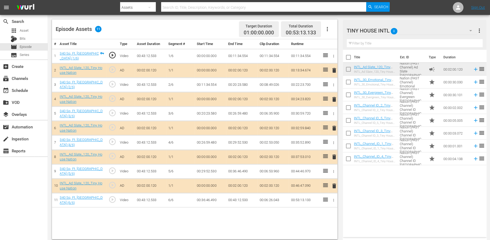
scroll to position [138, 0]
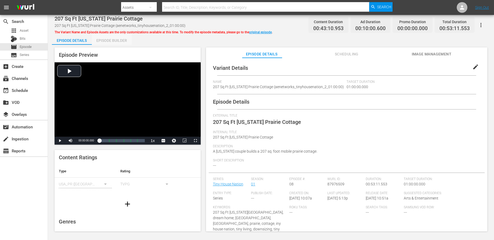
click at [115, 39] on div "Episode Builder" at bounding box center [112, 40] width 40 height 13
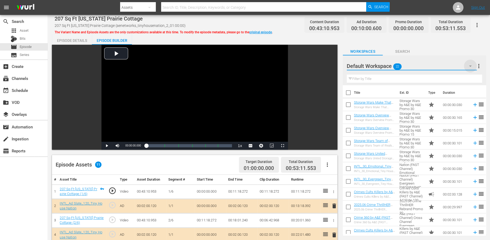
click at [444, 66] on icon "button" at bounding box center [470, 66] width 3 height 1
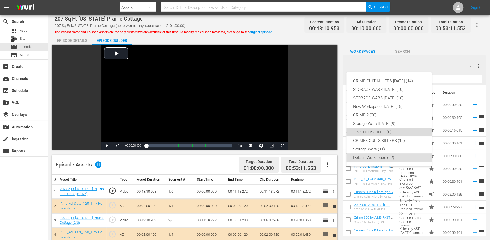
click at [358, 132] on div "TINY HOUSE INTL (8)" at bounding box center [389, 132] width 72 height 9
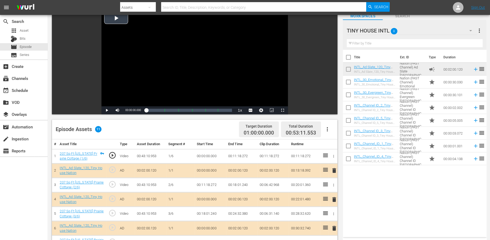
scroll to position [59, 0]
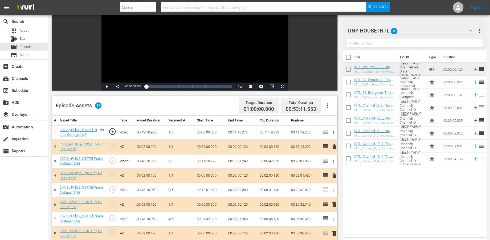
click at [333, 147] on span "delete" at bounding box center [334, 147] width 6 height 6
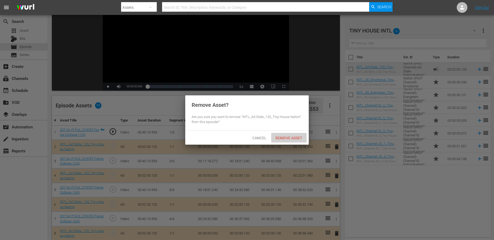
click at [288, 136] on span "Remove Asset" at bounding box center [288, 138] width 35 height 4
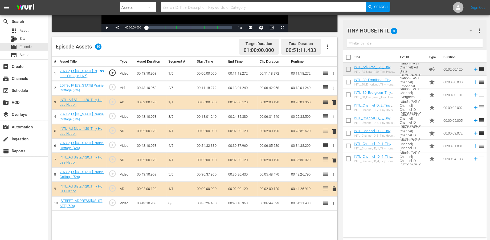
scroll to position [118, 0]
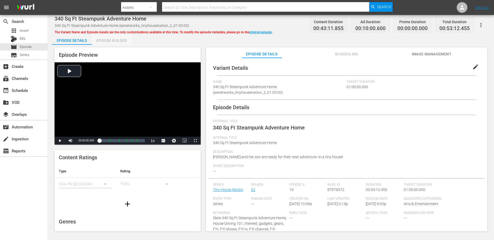
click at [114, 39] on div "Episode Builder" at bounding box center [112, 40] width 40 height 13
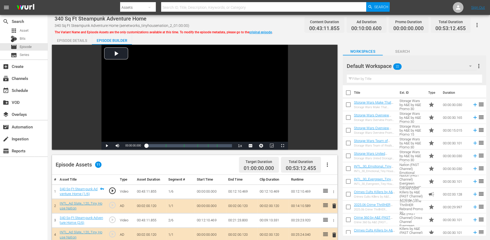
click at [444, 67] on icon "button" at bounding box center [470, 66] width 6 height 6
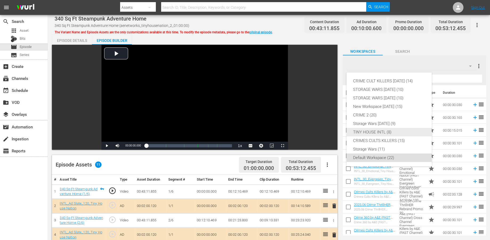
click at [366, 130] on div "TINY HOUSE INTL (8)" at bounding box center [389, 132] width 72 height 9
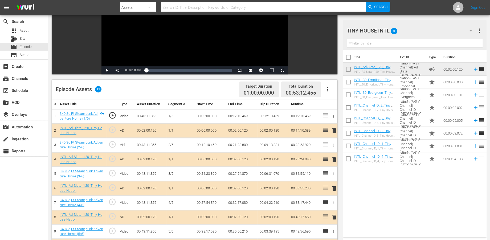
scroll to position [89, 0]
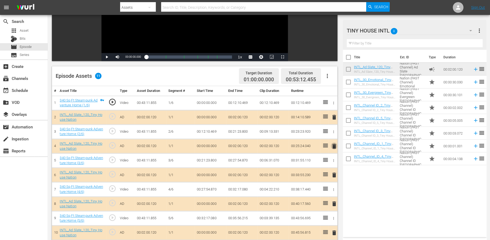
click at [333, 146] on span "delete" at bounding box center [334, 146] width 6 height 6
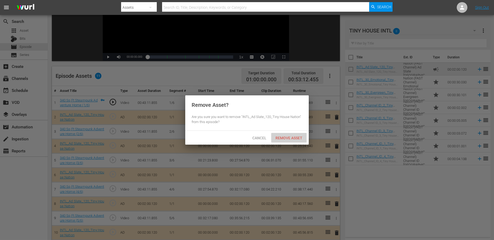
click at [293, 136] on span "Remove Asset" at bounding box center [288, 138] width 35 height 4
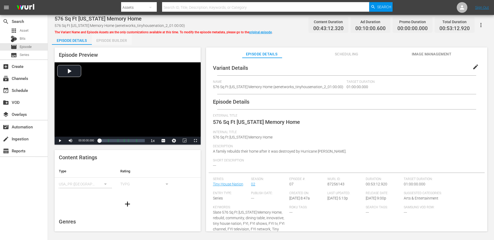
click at [114, 40] on div "Episode Builder" at bounding box center [112, 40] width 40 height 13
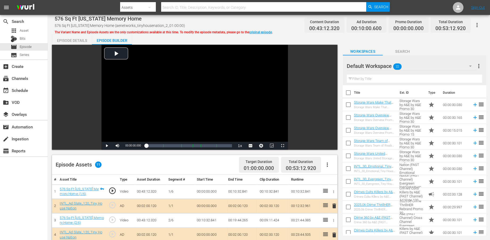
click at [444, 65] on icon "button" at bounding box center [470, 66] width 6 height 6
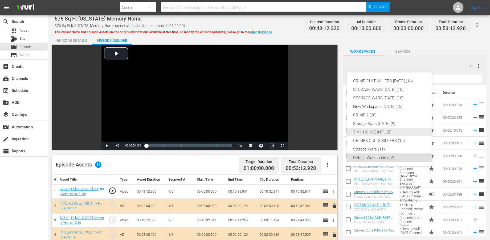
click at [365, 131] on div "TINY HOUSE INTL (8)" at bounding box center [389, 132] width 72 height 9
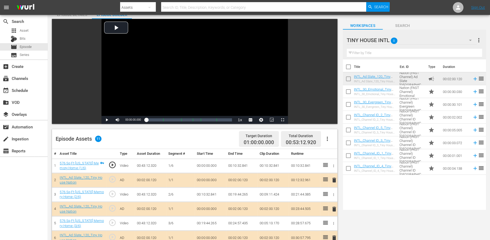
scroll to position [59, 0]
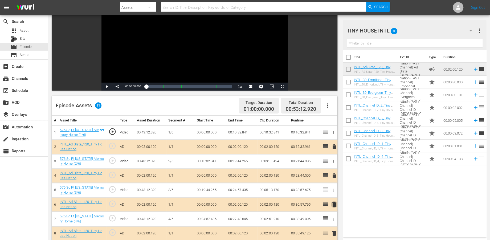
click at [334, 203] on span "delete" at bounding box center [334, 204] width 6 height 6
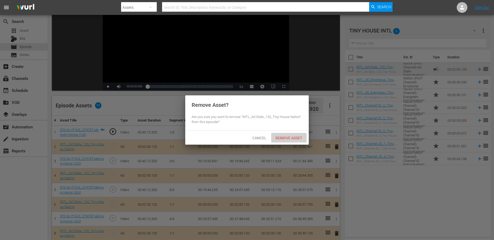
click at [291, 137] on span "Remove Asset" at bounding box center [288, 138] width 35 height 4
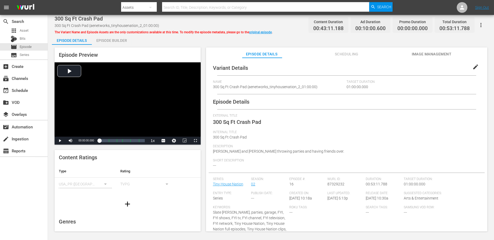
click at [119, 40] on div "Episode Builder" at bounding box center [112, 40] width 40 height 13
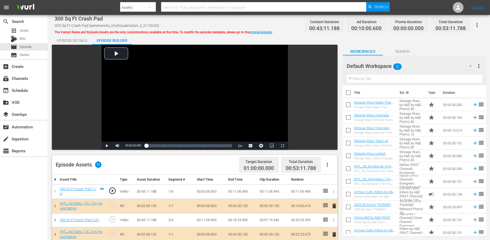
click at [444, 66] on icon "button" at bounding box center [470, 66] width 6 height 6
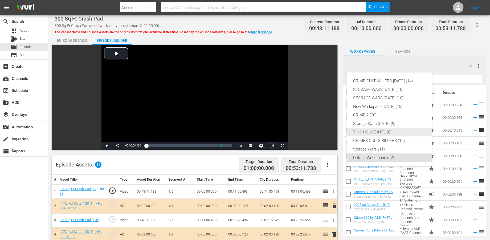
click at [378, 131] on div "TINY HOUSE INTL (8)" at bounding box center [389, 132] width 72 height 9
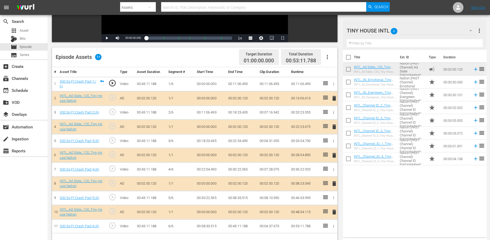
scroll to position [118, 0]
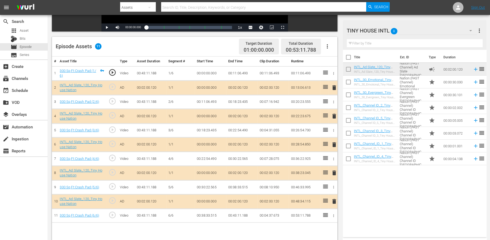
click at [333, 173] on span "delete" at bounding box center [334, 173] width 6 height 6
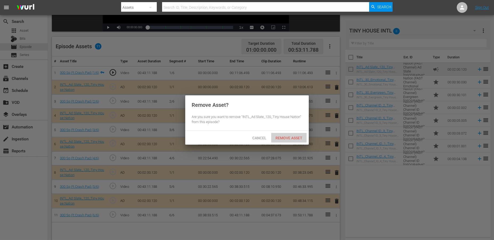
click at [289, 136] on span "Remove Asset" at bounding box center [288, 138] width 35 height 4
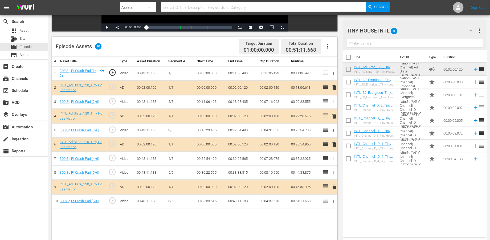
scroll to position [138, 0]
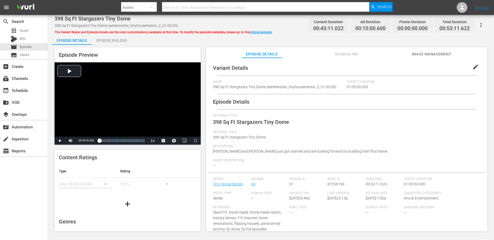
click at [108, 42] on div "Episode Builder" at bounding box center [112, 40] width 40 height 13
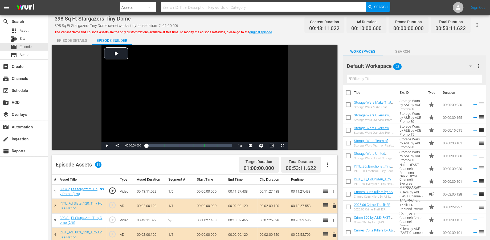
click at [444, 67] on icon "button" at bounding box center [470, 66] width 6 height 6
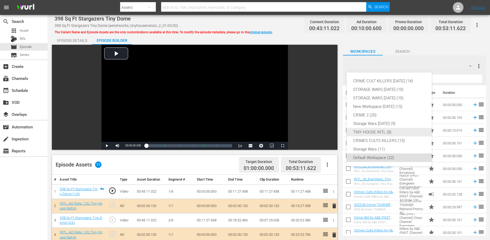
click at [372, 131] on div "TINY HOUSE INTL (8)" at bounding box center [389, 132] width 72 height 9
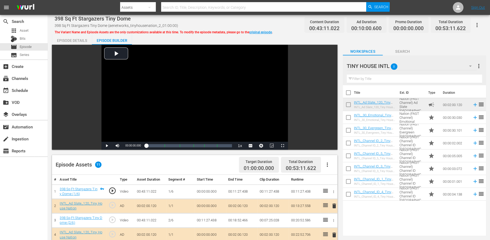
scroll to position [89, 0]
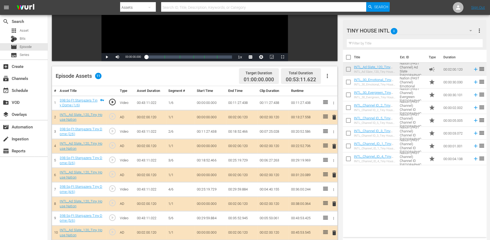
click at [335, 216] on span "delete" at bounding box center [334, 233] width 6 height 6
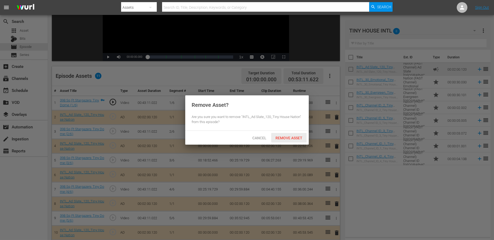
click at [285, 137] on span "Remove Asset" at bounding box center [288, 138] width 35 height 4
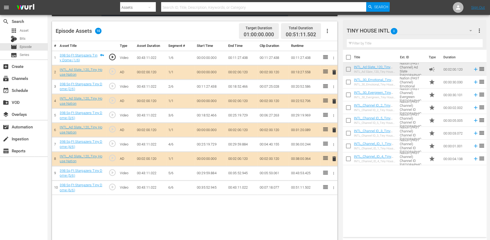
scroll to position [138, 0]
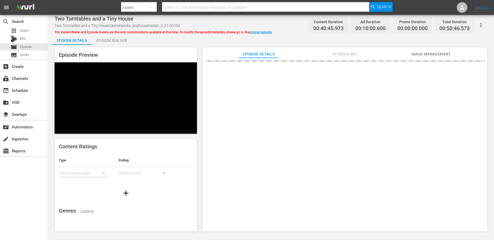
click at [105, 42] on div "Episode Builder" at bounding box center [112, 40] width 40 height 13
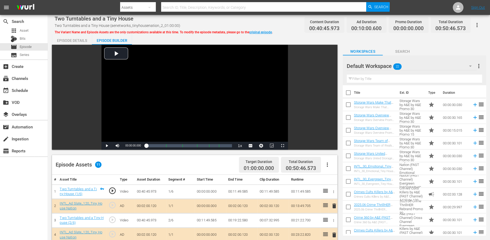
click at [444, 66] on icon "button" at bounding box center [470, 66] width 3 height 1
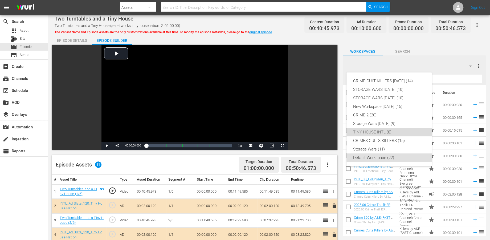
click at [373, 133] on div "TINY HOUSE INTL (8)" at bounding box center [389, 132] width 72 height 9
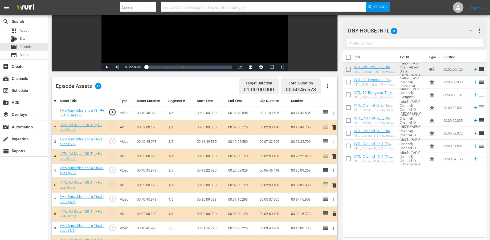
scroll to position [89, 0]
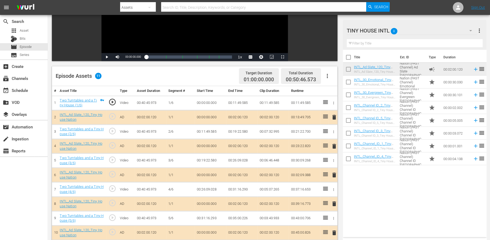
click at [333, 116] on span "delete" at bounding box center [334, 117] width 6 height 6
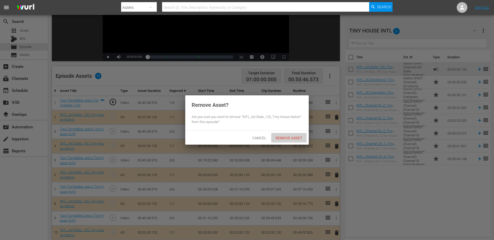
click at [284, 134] on div "Remove Asset" at bounding box center [288, 138] width 35 height 10
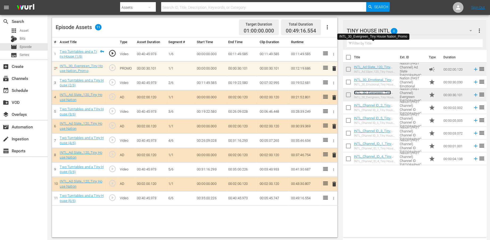
scroll to position [138, 0]
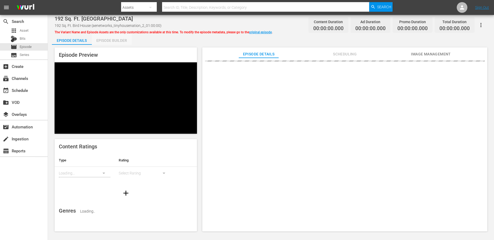
click at [106, 40] on div "Episode Builder" at bounding box center [112, 40] width 40 height 13
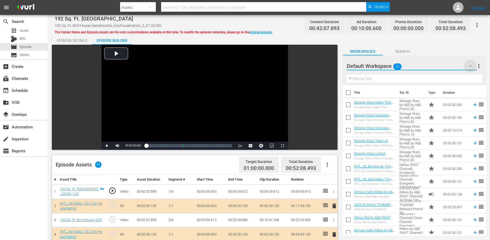
click at [444, 67] on icon "button" at bounding box center [470, 66] width 6 height 6
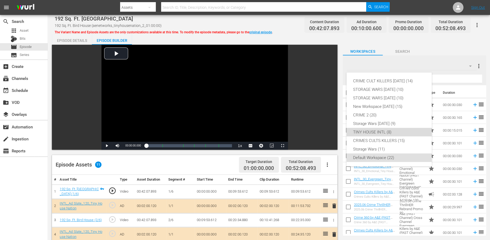
click at [386, 132] on div "TINY HOUSE INTL (8)" at bounding box center [389, 132] width 72 height 9
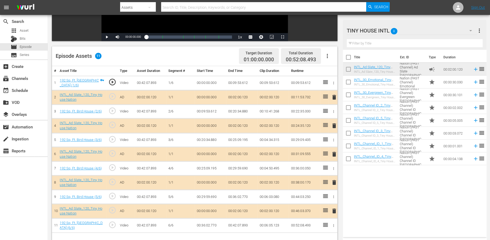
scroll to position [118, 0]
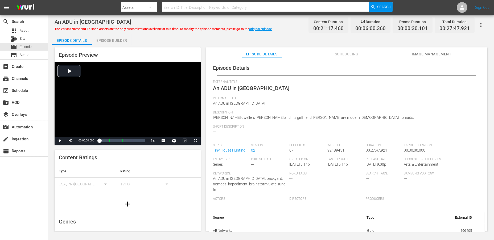
drag, startPoint x: 109, startPoint y: 39, endPoint x: 198, endPoint y: 7, distance: 93.8
click at [110, 39] on div "Episode Builder" at bounding box center [112, 40] width 40 height 13
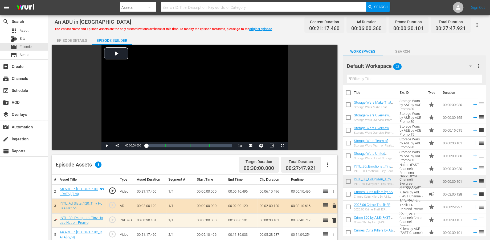
click at [444, 67] on icon "button" at bounding box center [470, 66] width 6 height 6
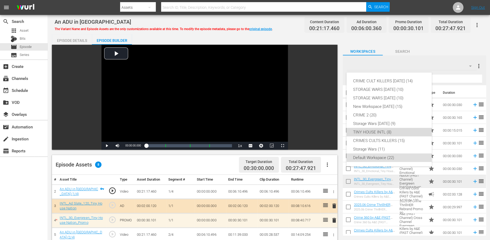
click at [371, 131] on div "TINY HOUSE INTL (8)" at bounding box center [389, 132] width 72 height 9
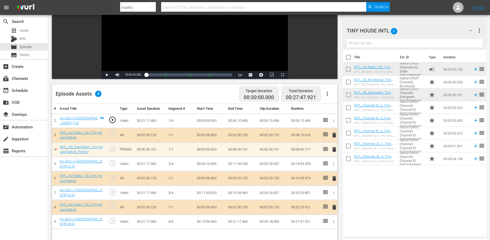
scroll to position [89, 0]
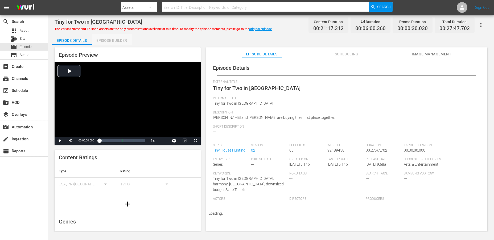
click at [117, 40] on div "Episode Builder" at bounding box center [112, 40] width 40 height 13
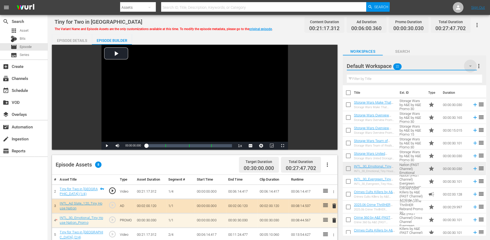
click at [444, 63] on icon "button" at bounding box center [470, 66] width 6 height 6
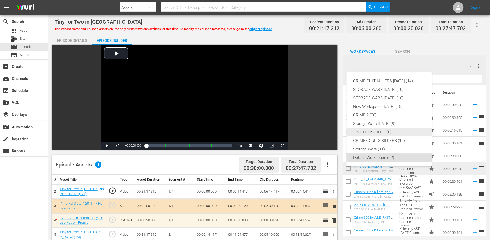
click at [371, 129] on div "TINY HOUSE INTL (8)" at bounding box center [389, 132] width 72 height 9
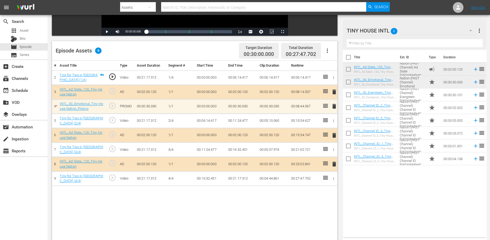
scroll to position [138, 0]
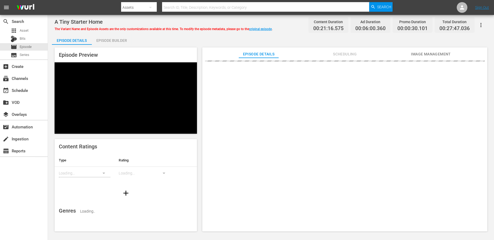
click at [117, 38] on div "Episode Builder" at bounding box center [112, 40] width 40 height 13
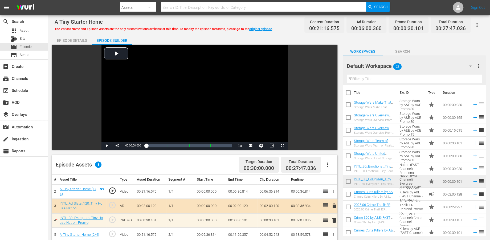
click at [444, 63] on icon "button" at bounding box center [470, 66] width 6 height 6
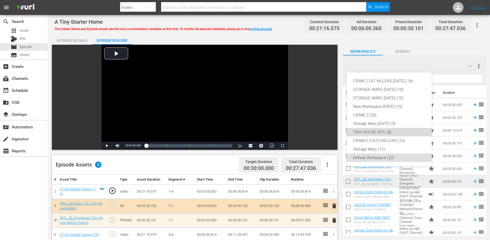
click at [359, 130] on div "TINY HOUSE INTL (8)" at bounding box center [389, 132] width 72 height 9
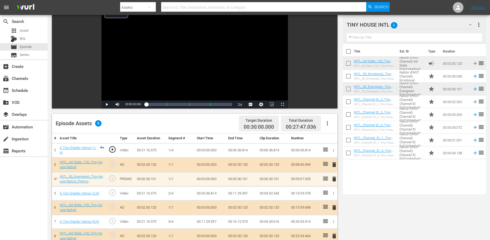
scroll to position [118, 0]
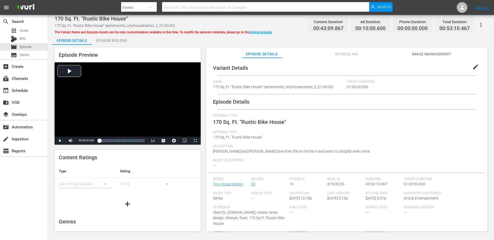
click at [113, 40] on div "Episode Builder" at bounding box center [112, 40] width 40 height 13
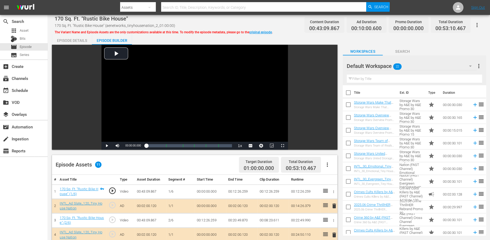
click at [444, 66] on icon "button" at bounding box center [470, 66] width 6 height 6
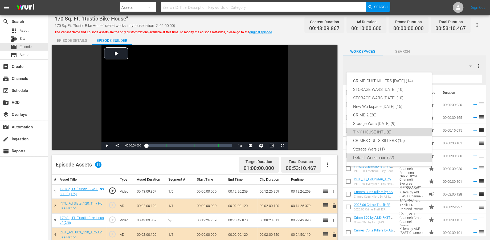
click at [370, 130] on div "TINY HOUSE INTL (8)" at bounding box center [389, 132] width 72 height 9
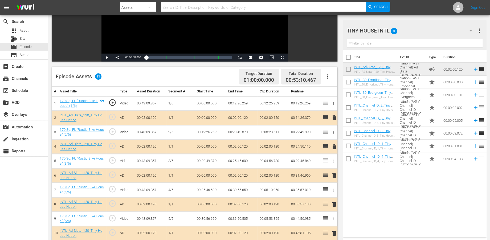
scroll to position [89, 0]
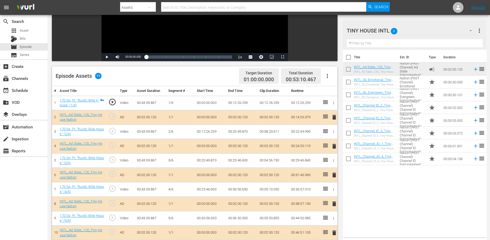
click at [333, 116] on span "delete" at bounding box center [334, 117] width 6 height 6
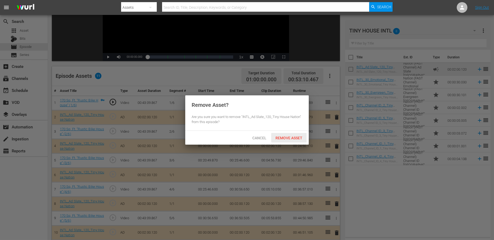
drag, startPoint x: 281, startPoint y: 137, endPoint x: 270, endPoint y: 107, distance: 31.8
click at [277, 126] on div "Remove Asset? Are you sure you want to remove "INTL_Ad Slate_120_Tiny House Nat…" at bounding box center [247, 119] width 124 height 49
click at [280, 136] on span "Remove Asset" at bounding box center [288, 138] width 35 height 4
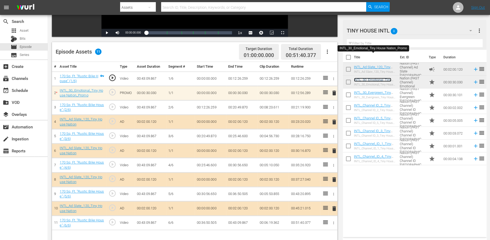
scroll to position [138, 0]
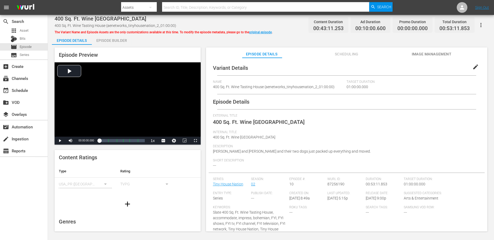
drag, startPoint x: 109, startPoint y: 40, endPoint x: 153, endPoint y: 5, distance: 56.0
click at [110, 40] on div "Episode Builder" at bounding box center [112, 40] width 40 height 13
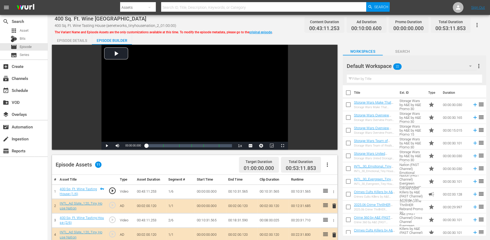
click at [444, 66] on icon "button" at bounding box center [470, 66] width 6 height 6
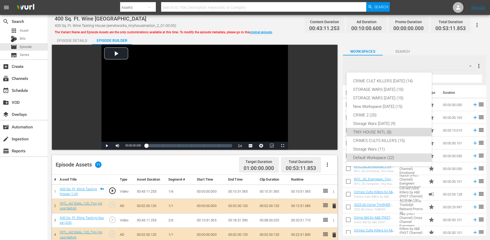
click at [363, 130] on div "TINY HOUSE INTL (8)" at bounding box center [389, 132] width 72 height 9
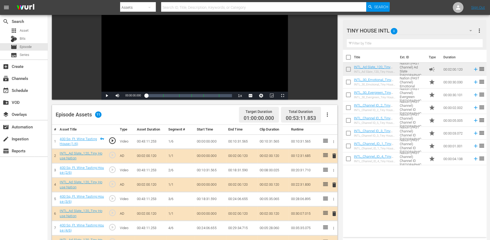
scroll to position [89, 0]
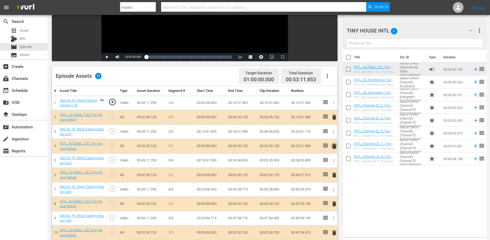
click at [333, 145] on span "delete" at bounding box center [334, 146] width 6 height 6
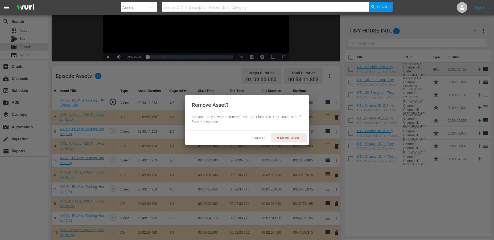
click at [281, 138] on span "Remove Asset" at bounding box center [288, 138] width 35 height 4
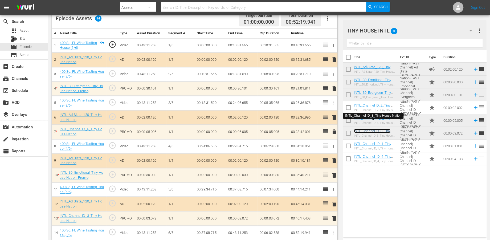
scroll to position [150, 0]
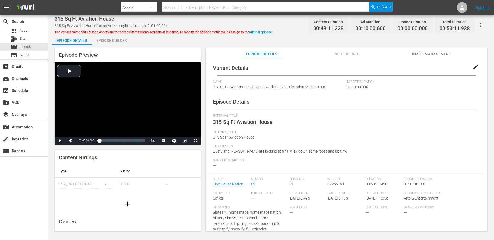
click at [109, 41] on div "Episode Builder" at bounding box center [112, 40] width 40 height 13
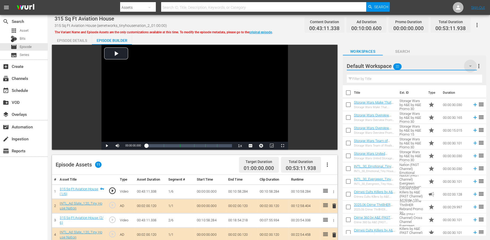
click at [444, 66] on icon "button" at bounding box center [470, 66] width 6 height 6
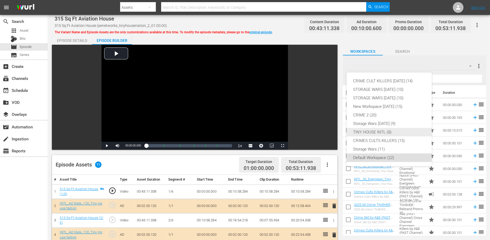
click at [357, 129] on div "TINY HOUSE INTL (8)" at bounding box center [389, 132] width 72 height 9
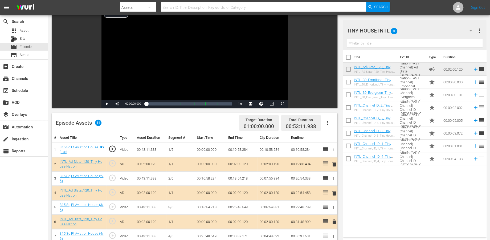
scroll to position [118, 0]
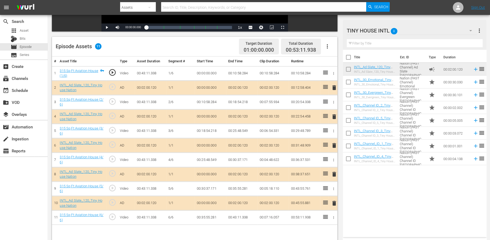
click at [335, 144] on span "delete" at bounding box center [334, 145] width 6 height 6
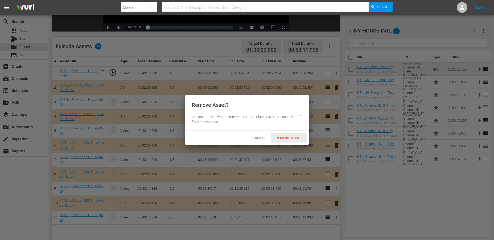
click at [282, 137] on span "Remove Asset" at bounding box center [288, 138] width 35 height 4
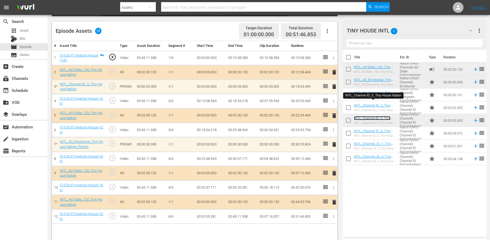
scroll to position [138, 0]
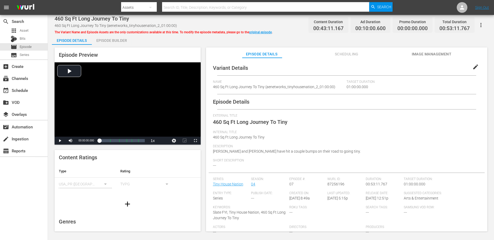
drag, startPoint x: 115, startPoint y: 40, endPoint x: 187, endPoint y: 6, distance: 79.3
click at [115, 39] on div "Episode Builder" at bounding box center [112, 40] width 40 height 13
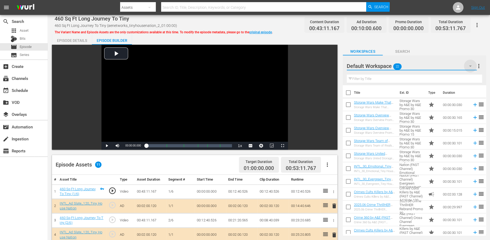
click at [444, 66] on icon "button" at bounding box center [470, 66] width 6 height 6
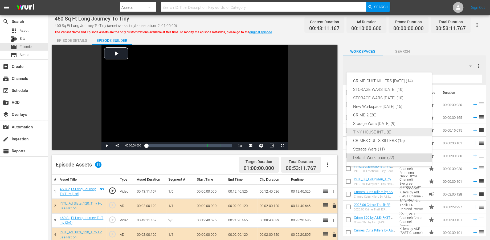
click at [363, 130] on div "TINY HOUSE INTL (8)" at bounding box center [389, 132] width 72 height 9
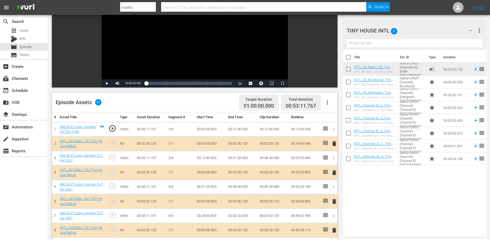
scroll to position [118, 0]
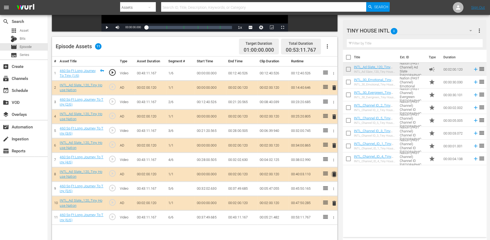
click at [334, 174] on span "delete" at bounding box center [334, 174] width 6 height 6
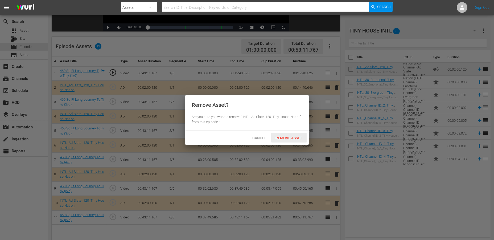
click at [284, 136] on span "Remove Asset" at bounding box center [288, 138] width 35 height 4
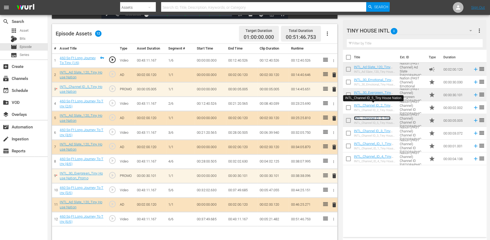
scroll to position [138, 0]
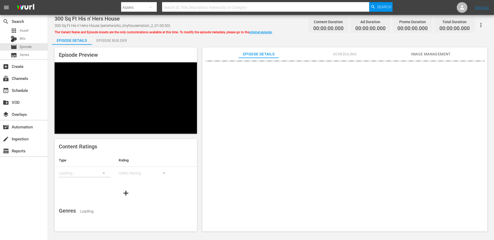
click at [113, 40] on div "Episode Builder" at bounding box center [112, 40] width 40 height 13
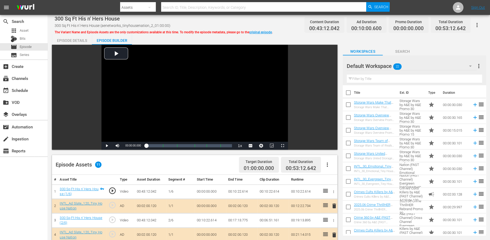
click at [444, 63] on icon "button" at bounding box center [470, 66] width 6 height 6
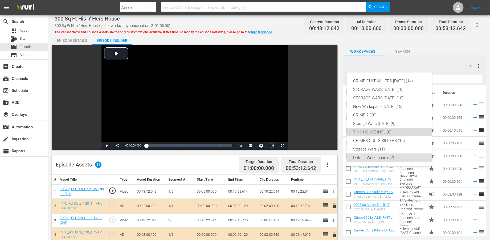
click at [370, 130] on div "TINY HOUSE INTL (8)" at bounding box center [389, 132] width 72 height 9
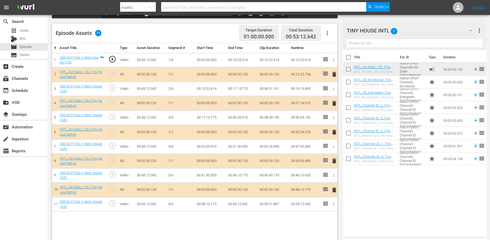
scroll to position [138, 0]
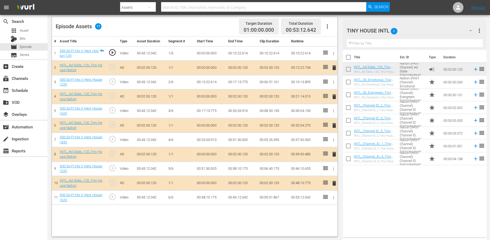
click at [333, 181] on span "delete" at bounding box center [334, 183] width 6 height 6
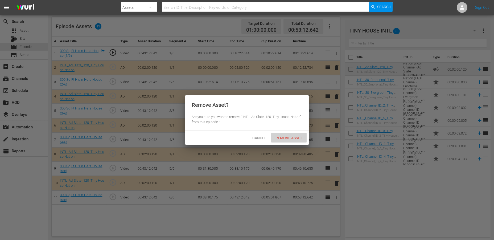
click at [286, 137] on span "Remove Asset" at bounding box center [288, 138] width 35 height 4
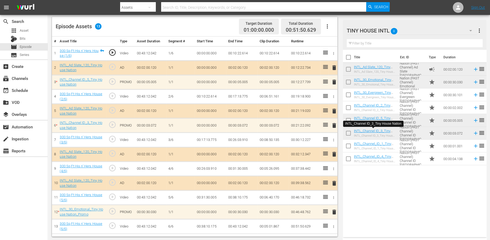
click at [335, 81] on span "delete" at bounding box center [334, 82] width 6 height 6
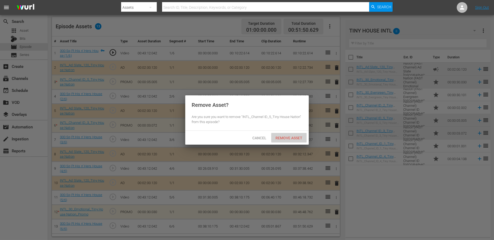
click at [293, 135] on div "Remove Asset" at bounding box center [288, 138] width 35 height 10
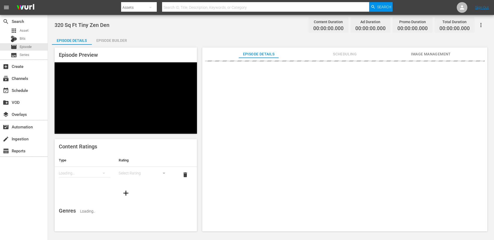
click at [105, 40] on div "Episode Builder" at bounding box center [112, 40] width 40 height 13
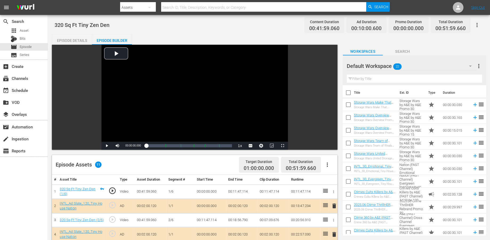
click at [444, 66] on icon "button" at bounding box center [470, 66] width 3 height 1
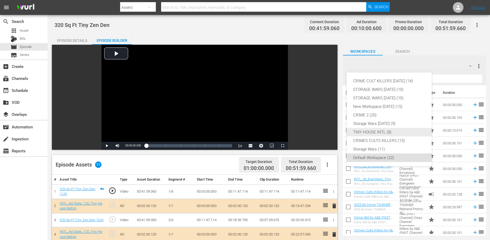
click at [380, 130] on div "TINY HOUSE INTL (8)" at bounding box center [389, 132] width 72 height 9
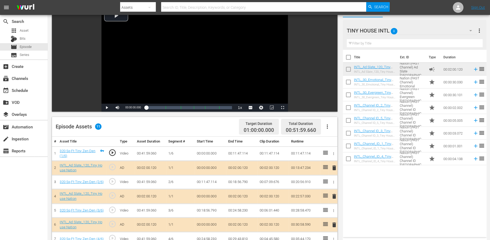
scroll to position [89, 0]
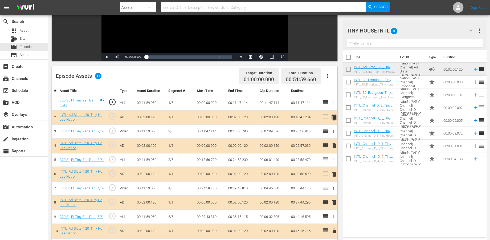
click at [335, 115] on span "delete" at bounding box center [334, 117] width 6 height 6
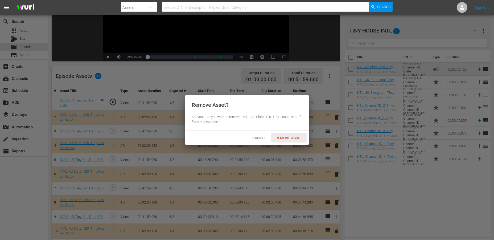
click at [289, 137] on span "Remove Asset" at bounding box center [288, 138] width 35 height 4
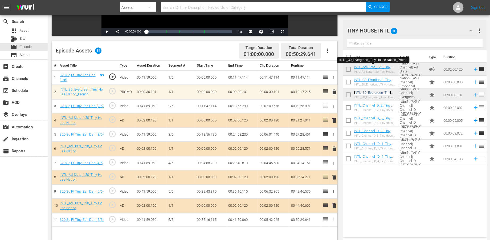
scroll to position [138, 0]
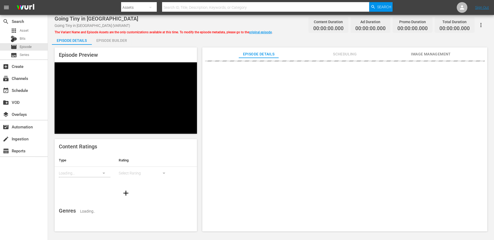
click at [113, 39] on div "Episode Builder" at bounding box center [112, 40] width 40 height 13
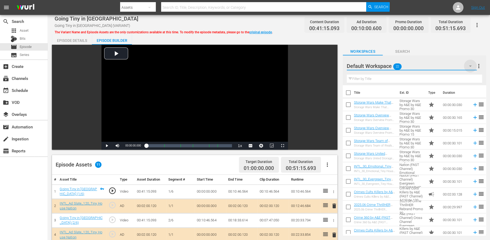
click at [444, 66] on icon "button" at bounding box center [470, 66] width 3 height 1
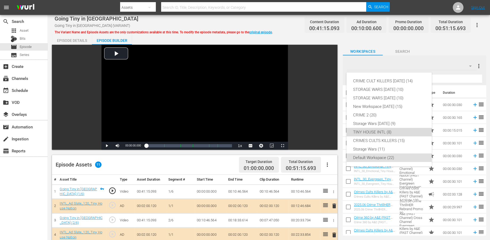
click at [367, 132] on div "TINY HOUSE INTL (8)" at bounding box center [389, 132] width 72 height 9
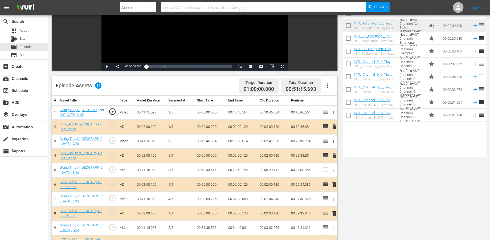
scroll to position [89, 0]
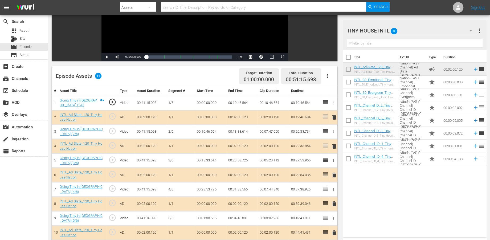
click at [335, 145] on span "delete" at bounding box center [334, 146] width 6 height 6
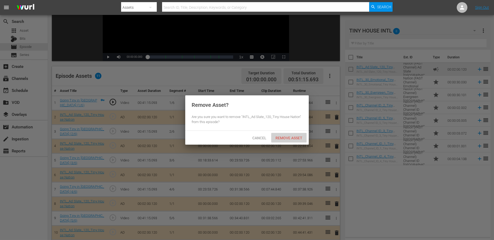
click at [276, 137] on span "Remove Asset" at bounding box center [288, 138] width 35 height 4
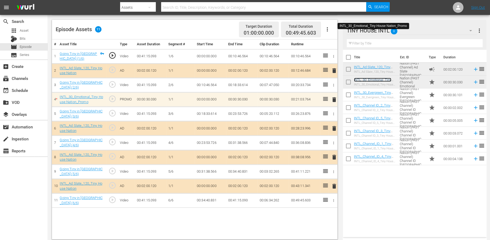
scroll to position [138, 0]
